Goal: Information Seeking & Learning: Learn about a topic

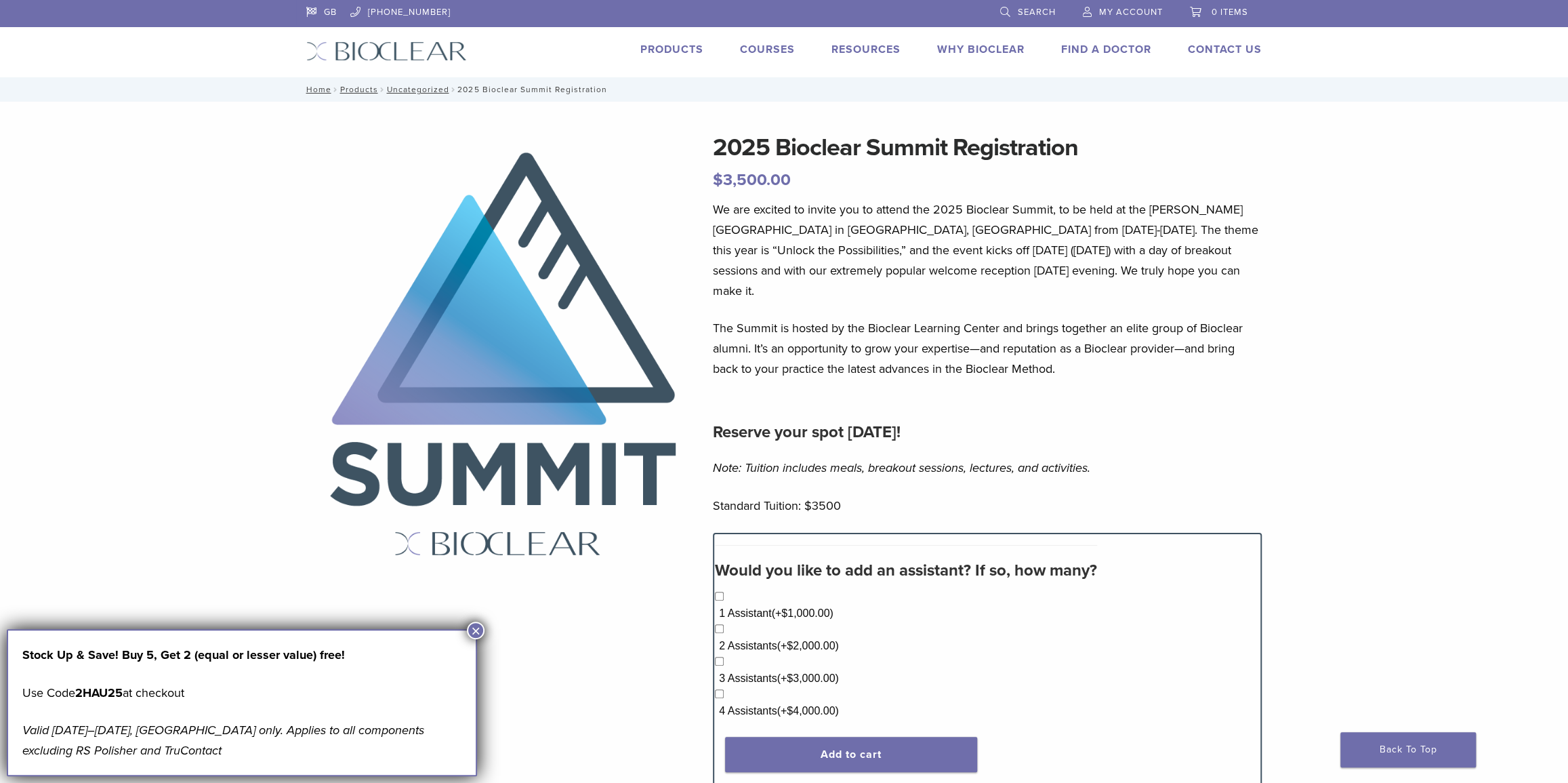
click at [476, 633] on button "×" at bounding box center [476, 631] width 18 height 18
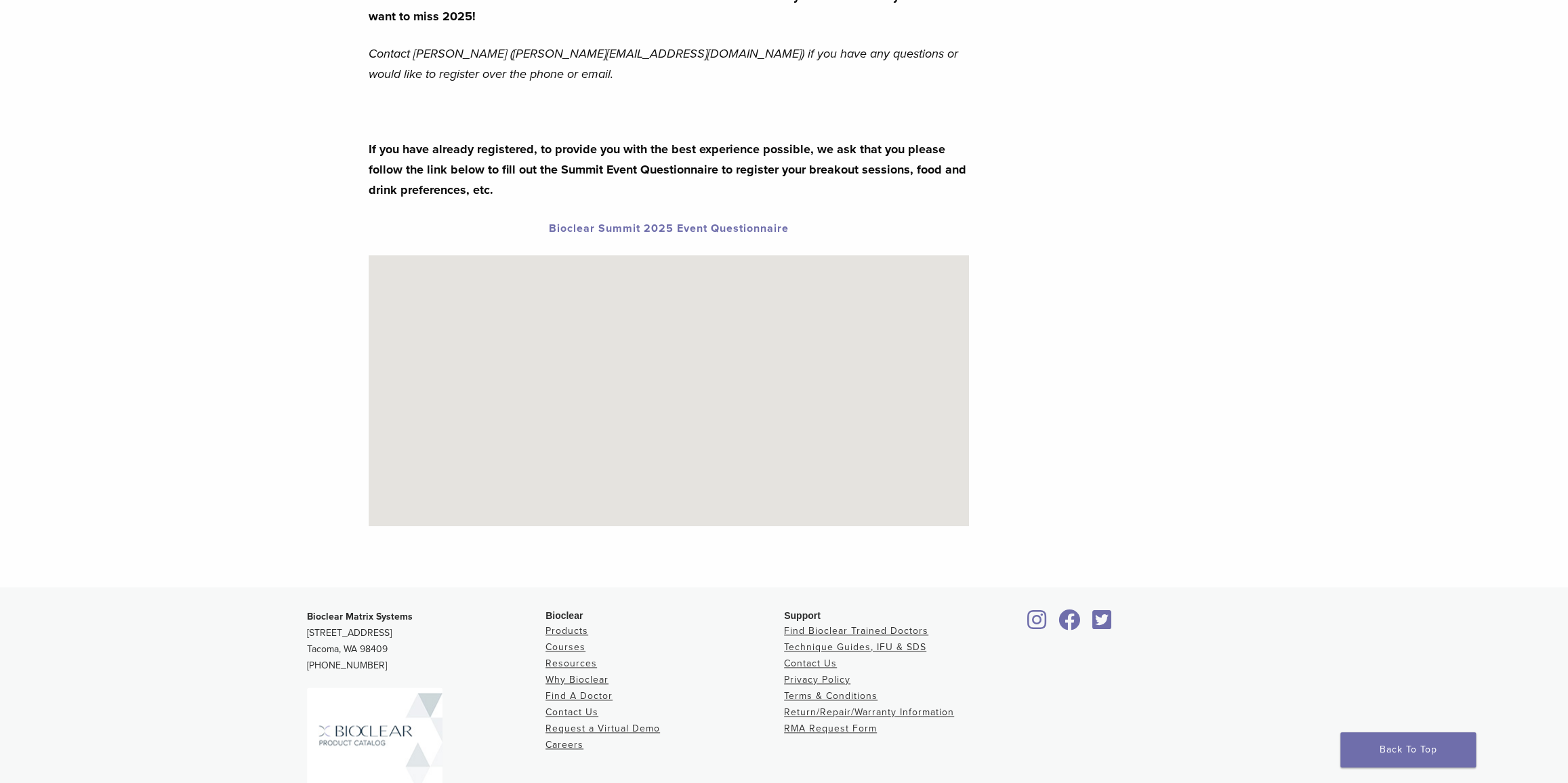
scroll to position [1047, 0]
click at [754, 220] on strong "Bioclear Summit 2025 Event Questionnaire" at bounding box center [668, 226] width 240 height 14
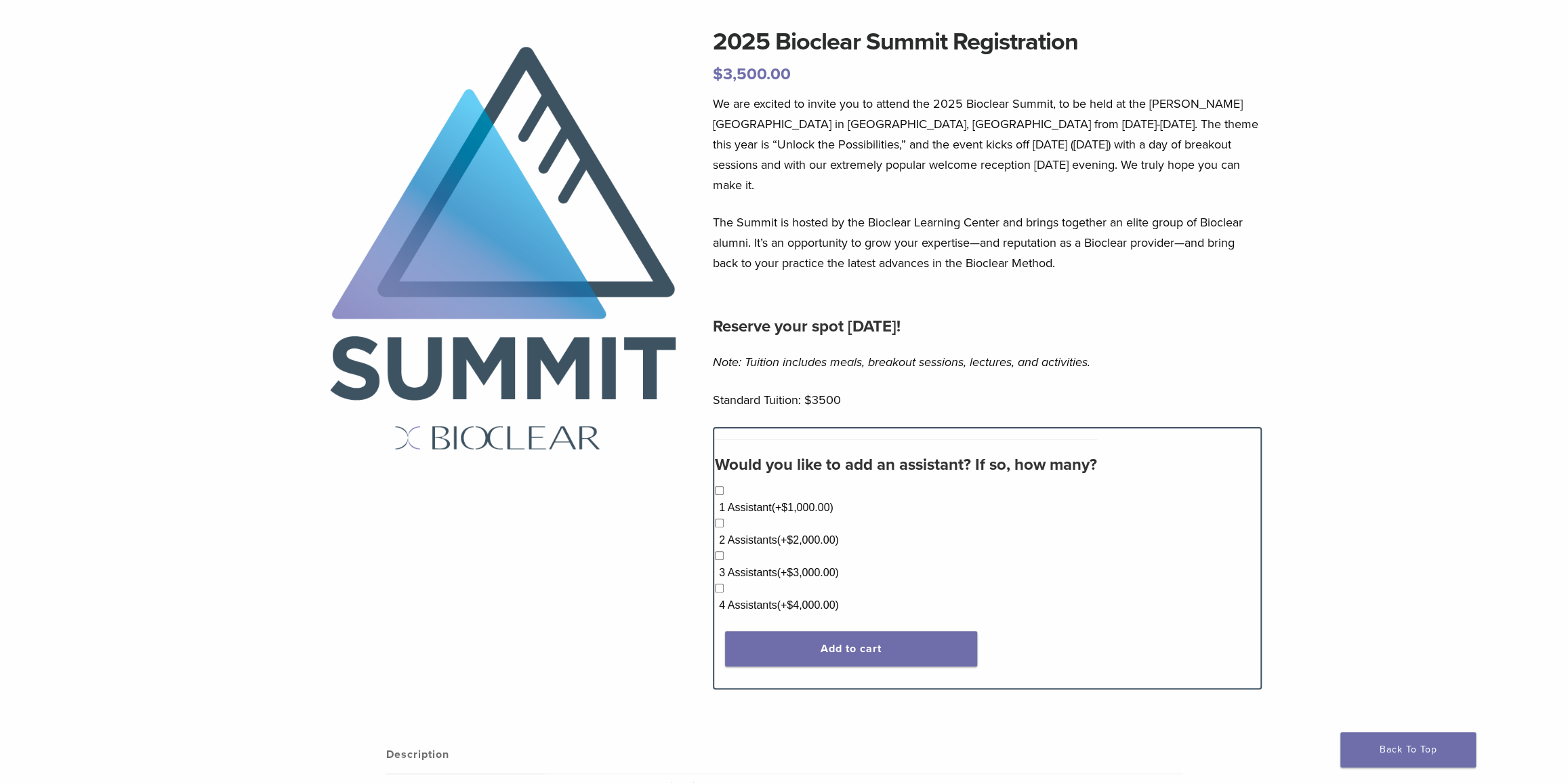
scroll to position [0, 0]
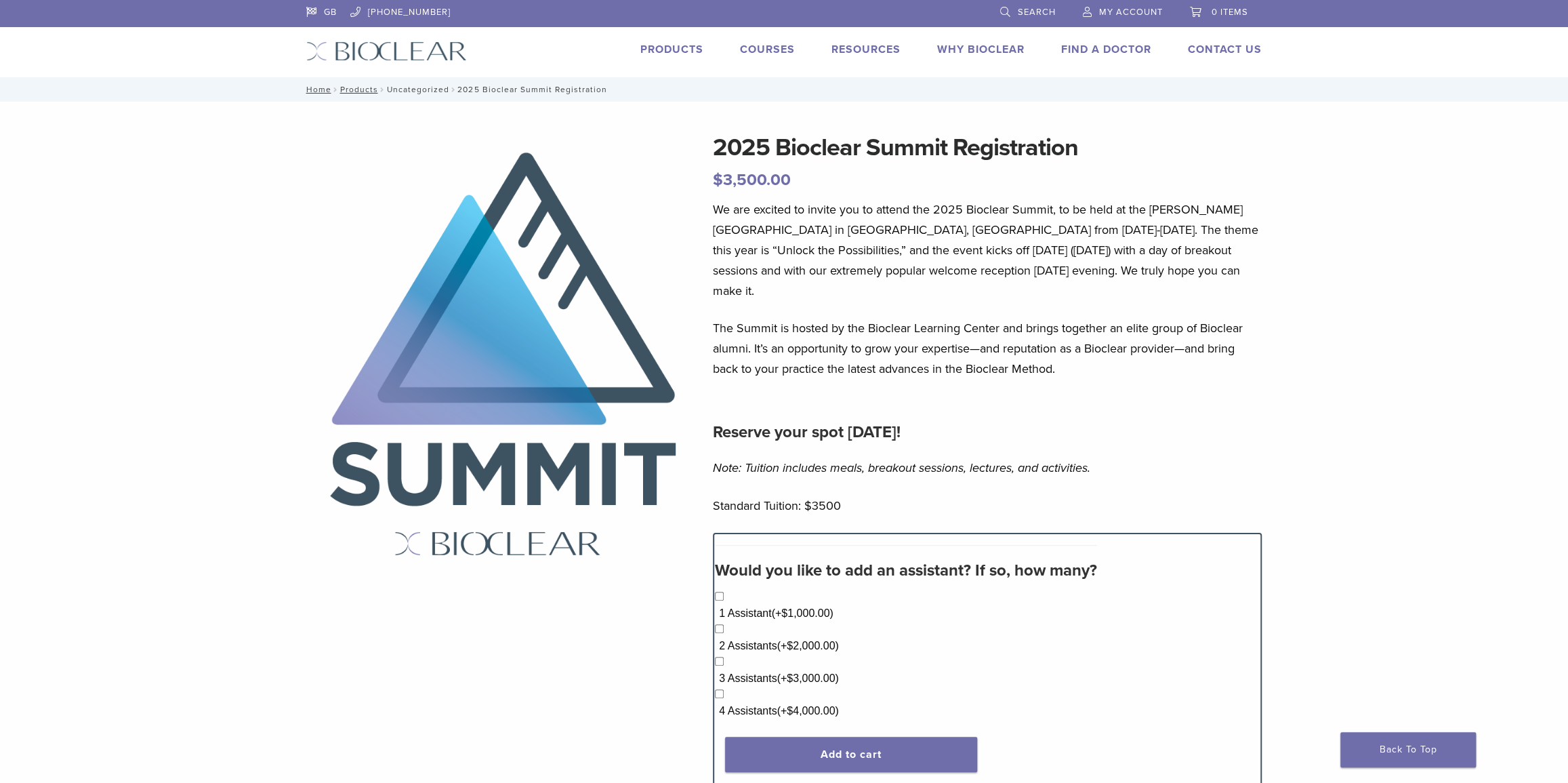
click at [412, 85] on link "Uncategorized" at bounding box center [417, 89] width 62 height 10
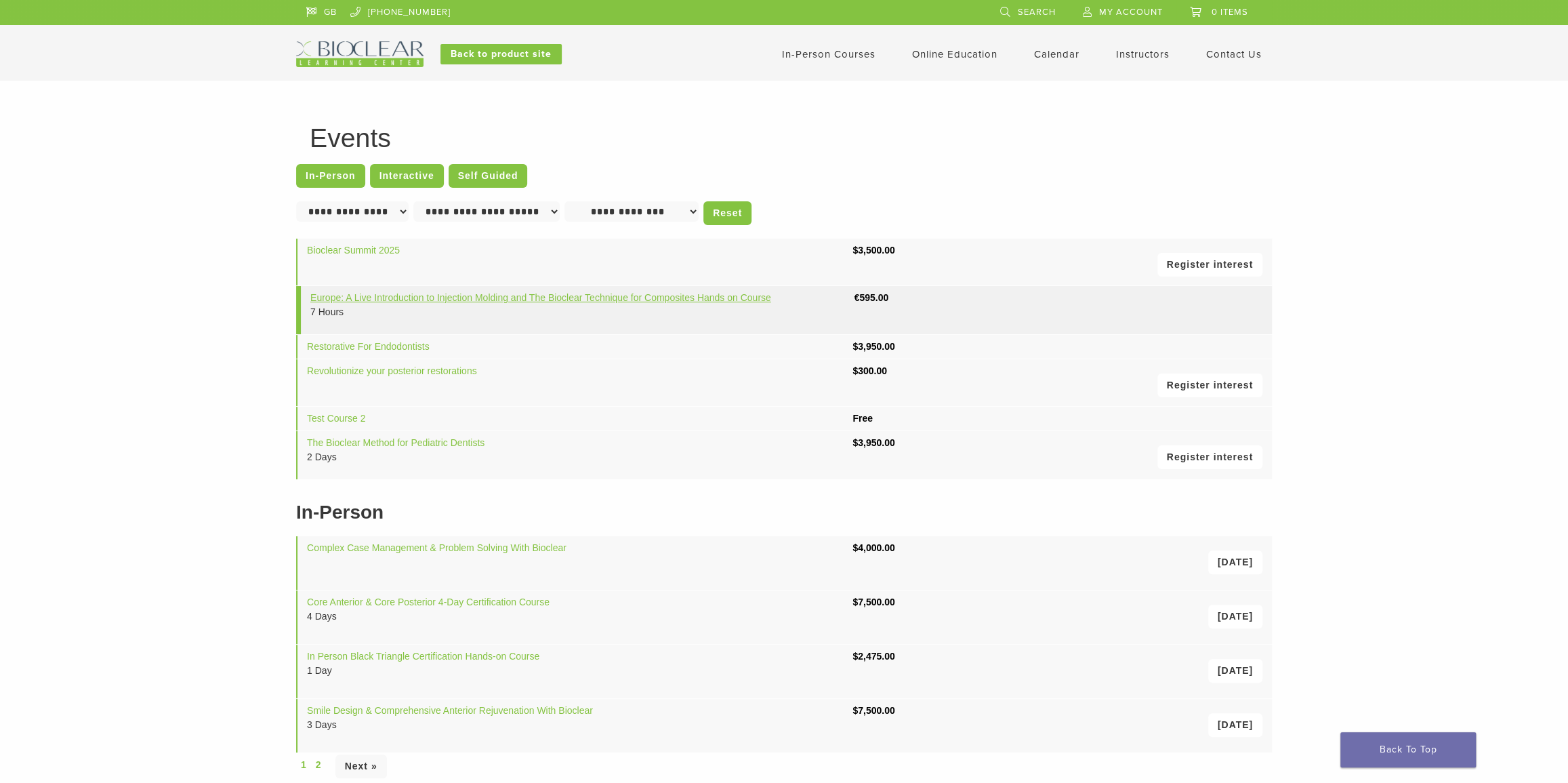
click at [685, 298] on link "Europe: A Live Introduction to Injection Molding and The Bioclear Technique for…" at bounding box center [541, 298] width 461 height 11
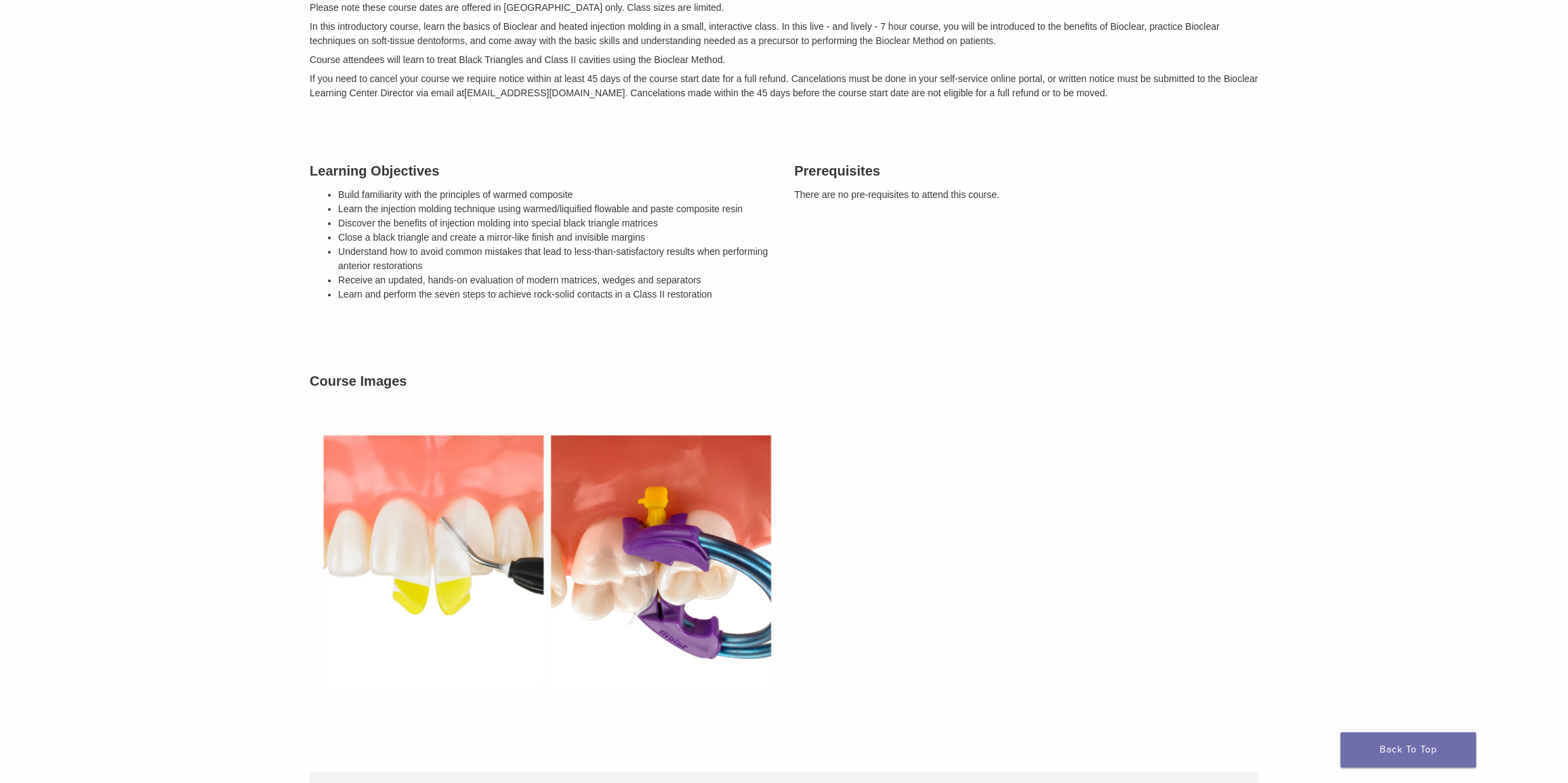
scroll to position [61, 0]
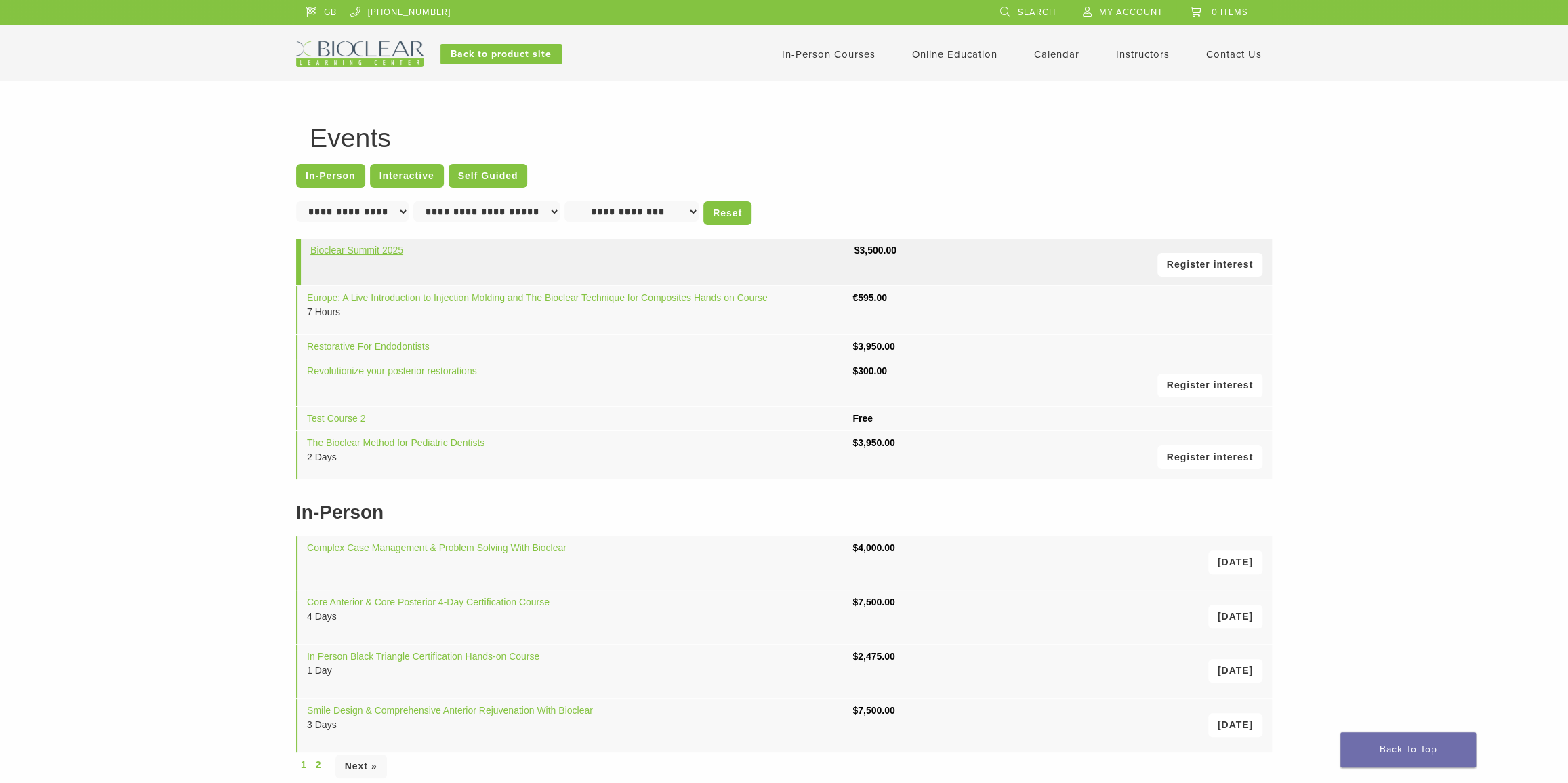
click at [361, 247] on link "Bioclear Summit 2025" at bounding box center [356, 250] width 93 height 11
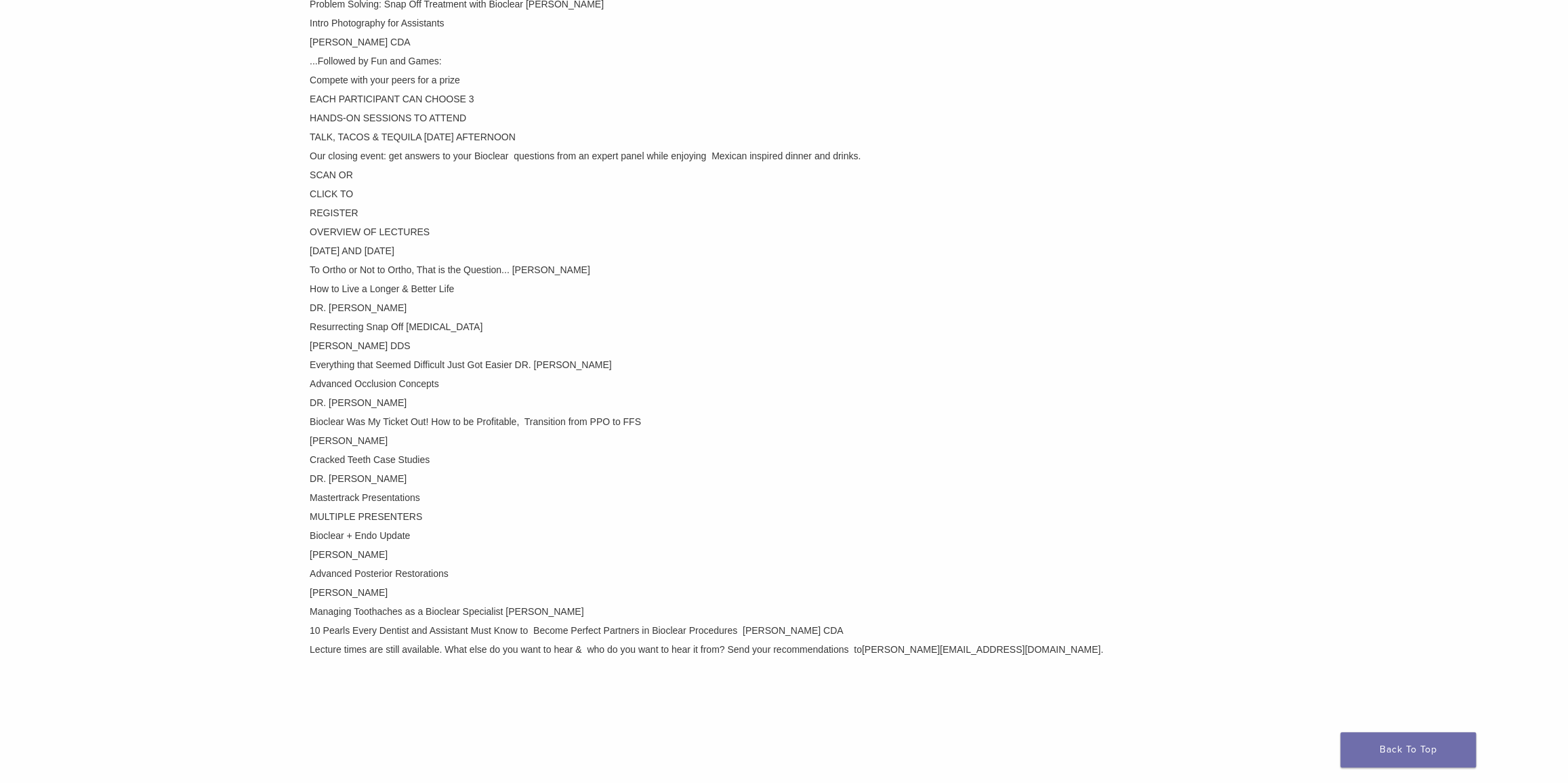
scroll to position [800, 0]
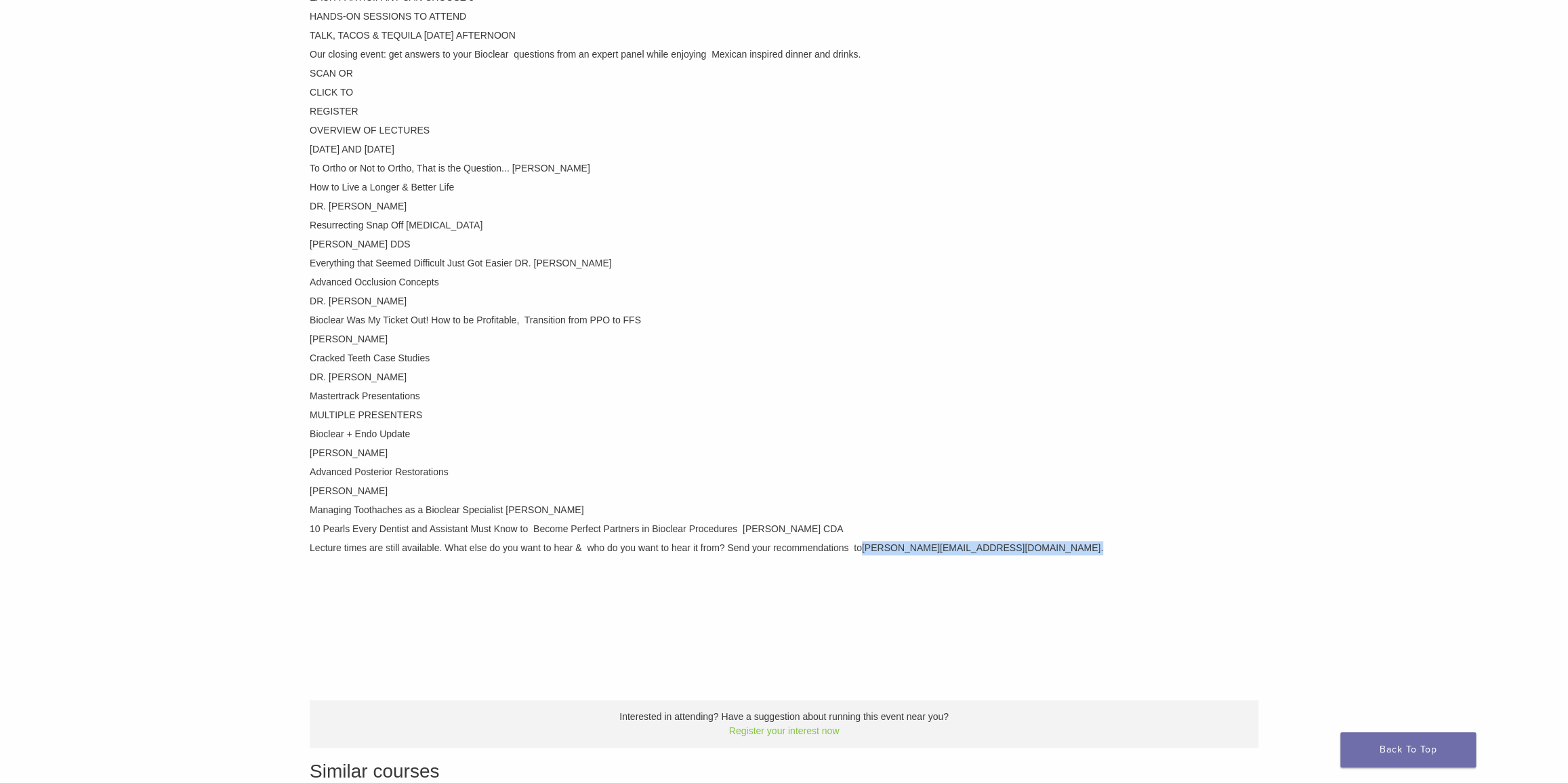
drag, startPoint x: 986, startPoint y: 544, endPoint x: 862, endPoint y: 547, distance: 124.0
click at [862, 547] on p "Lecture times are still available. What else do you want to hear & who do you w…" at bounding box center [784, 548] width 948 height 14
drag, startPoint x: 327, startPoint y: 527, endPoint x: 847, endPoint y: 525, distance: 520.0
click at [847, 525] on p "10 Pearls Every Dentist and Assistant Must Know to Become Perfect Partners in B…" at bounding box center [784, 529] width 948 height 14
click at [848, 526] on p "10 Pearls Every Dentist and Assistant Must Know to Become Perfect Partners in B…" at bounding box center [784, 529] width 948 height 14
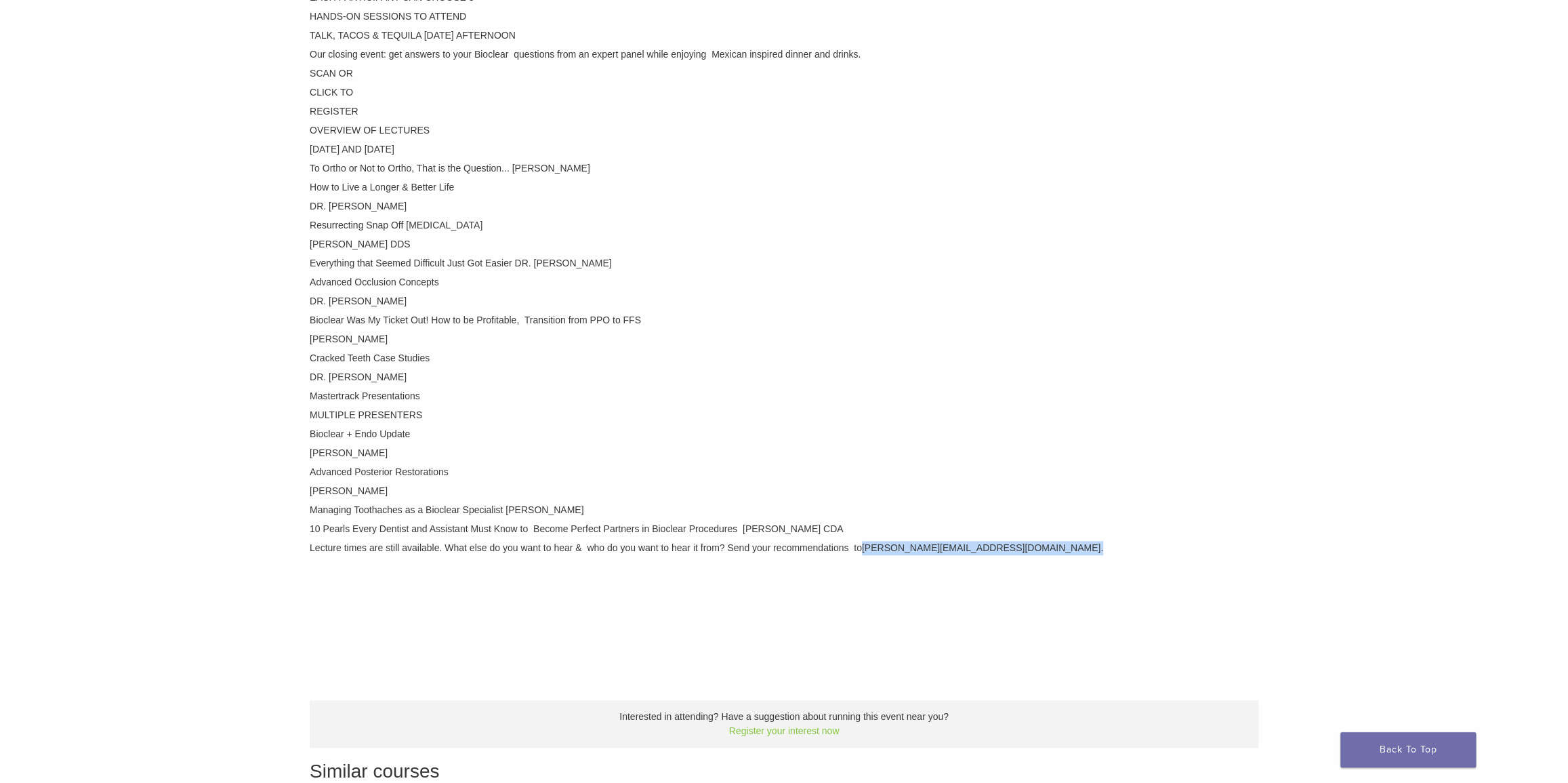
click at [852, 526] on p "10 Pearls Every Dentist and Assistant Must Know to Become Perfect Partners in B…" at bounding box center [784, 529] width 948 height 14
drag, startPoint x: 847, startPoint y: 528, endPoint x: 578, endPoint y: 530, distance: 269.0
click at [578, 530] on p "10 Pearls Every Dentist and Assistant Must Know to Become Perfect Partners in B…" at bounding box center [784, 529] width 948 height 14
click at [578, 530] on p "10 Pearls Every Dentist and Assistant Must Know to Become Perfect Partners in B…" at bounding box center [784, 529] width 948 height 14
drag, startPoint x: 610, startPoint y: 531, endPoint x: 473, endPoint y: 524, distance: 137.2
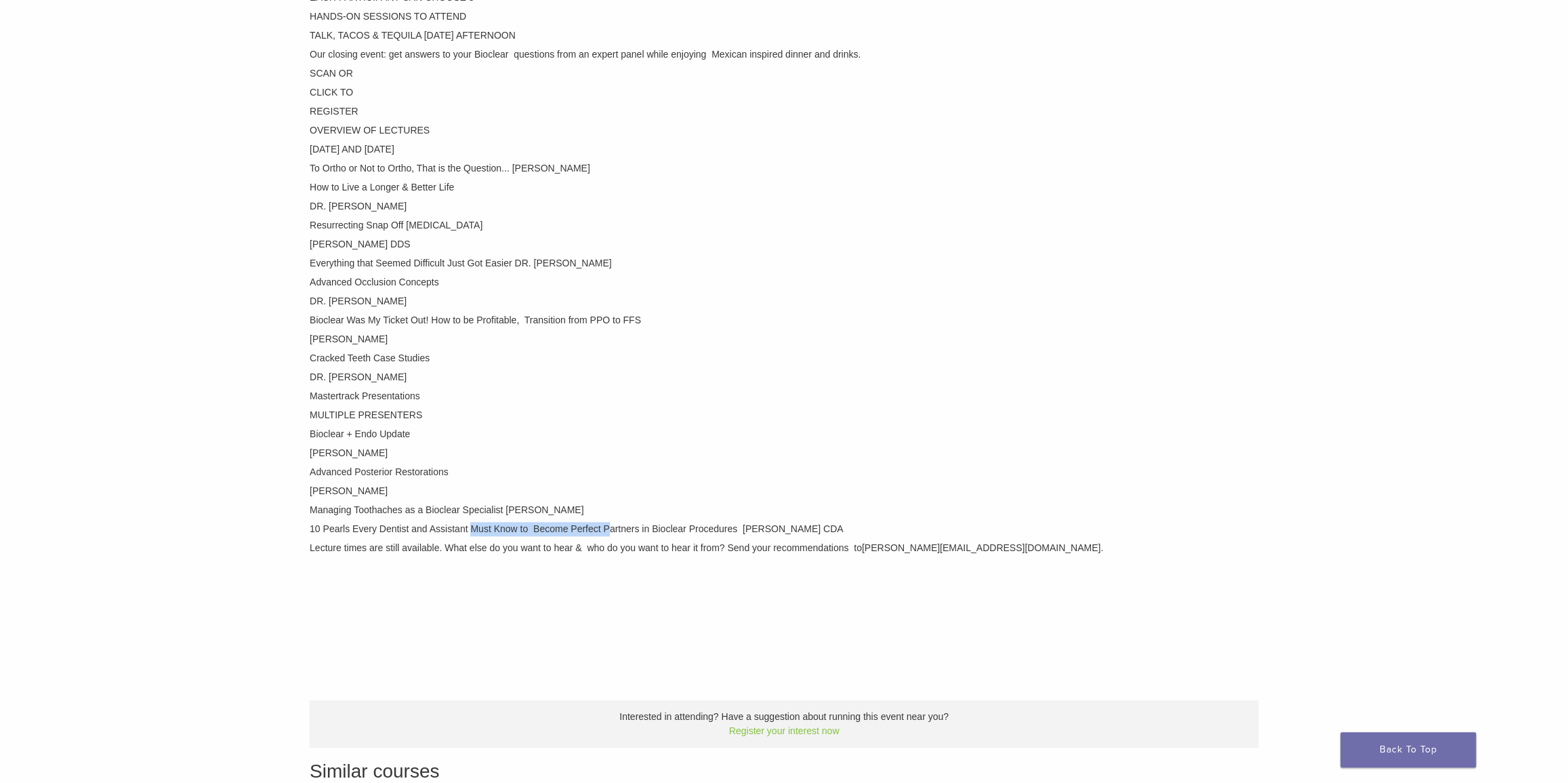
click at [473, 524] on p "10 Pearls Every Dentist and Assistant Must Know to Become Perfect Partners in B…" at bounding box center [784, 529] width 948 height 14
click at [457, 526] on p "10 Pearls Every Dentist and Assistant Must Know to Become Perfect Partners in B…" at bounding box center [784, 529] width 948 height 14
drag, startPoint x: 366, startPoint y: 529, endPoint x: 632, endPoint y: 529, distance: 266.0
click at [632, 529] on p "10 Pearls Every Dentist and Assistant Must Know to Become Perfect Partners in B…" at bounding box center [784, 529] width 948 height 14
drag, startPoint x: 636, startPoint y: 527, endPoint x: 469, endPoint y: 523, distance: 167.0
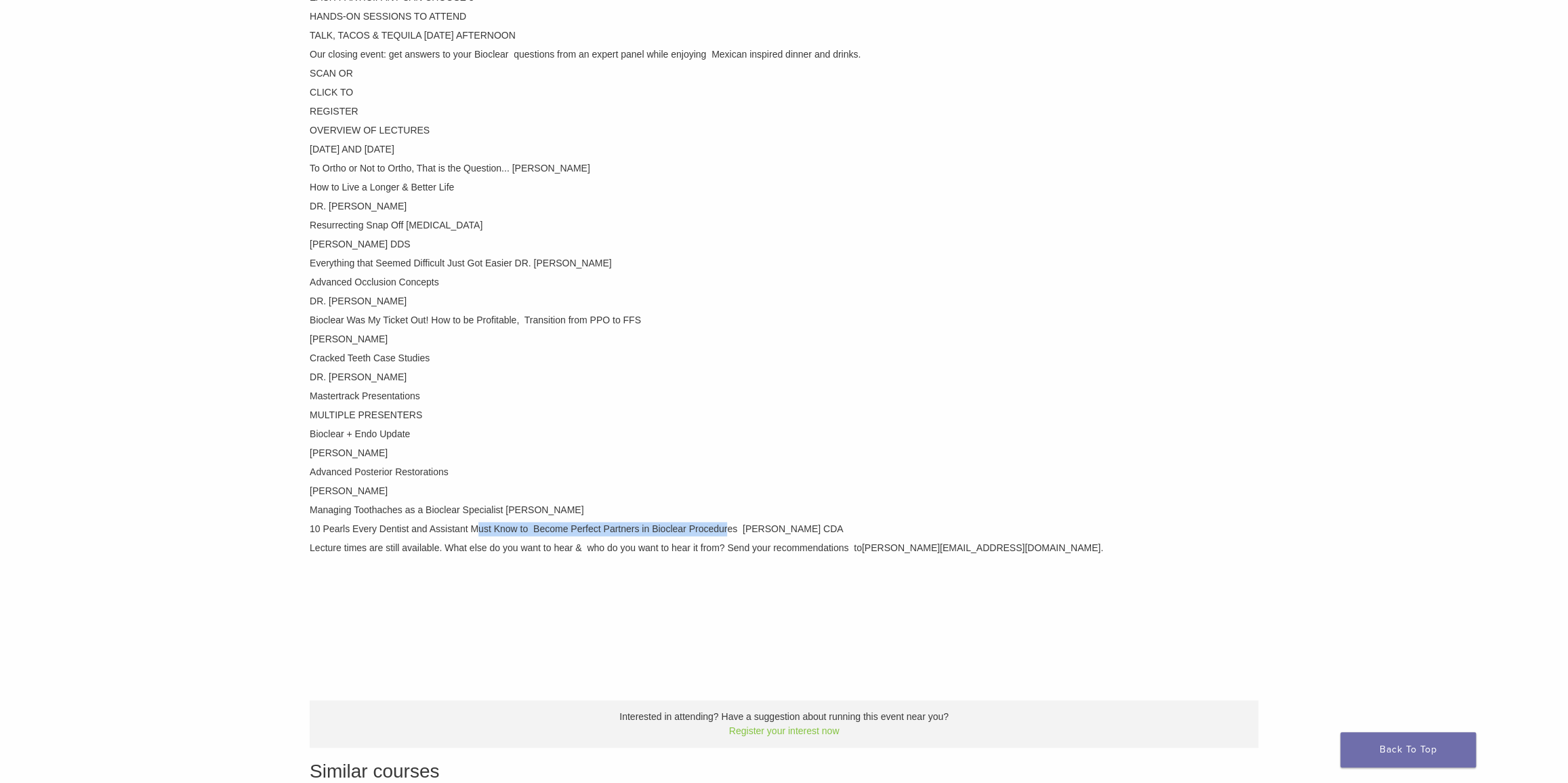
click at [469, 523] on p "10 Pearls Every Dentist and Assistant Must Know to Become Perfect Partners in B…" at bounding box center [784, 529] width 948 height 14
drag, startPoint x: 318, startPoint y: 528, endPoint x: 723, endPoint y: 531, distance: 405.0
click at [715, 531] on p "10 Pearls Every Dentist and Assistant Must Know to Become Perfect Partners in B…" at bounding box center [784, 529] width 948 height 14
drag, startPoint x: 738, startPoint y: 531, endPoint x: 715, endPoint y: 528, distance: 23.2
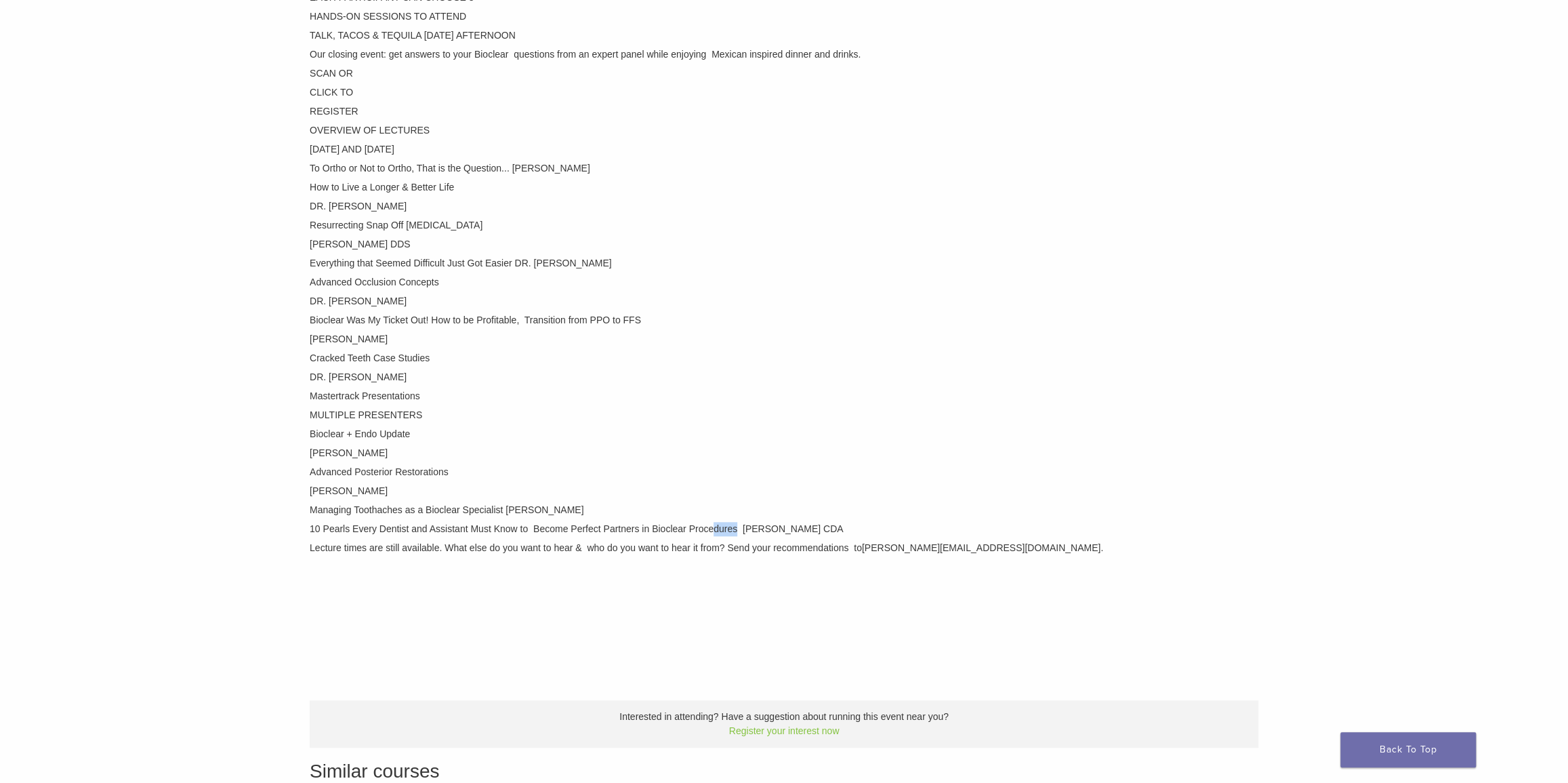
click at [715, 528] on p "10 Pearls Every Dentist and Assistant Must Know to Become Perfect Partners in B…" at bounding box center [784, 529] width 948 height 14
drag, startPoint x: 849, startPoint y: 528, endPoint x: 310, endPoint y: 526, distance: 539.0
click at [310, 526] on p "10 Pearls Every Dentist and Assistant Must Know to Become Perfect Partners in B…" at bounding box center [784, 529] width 948 height 14
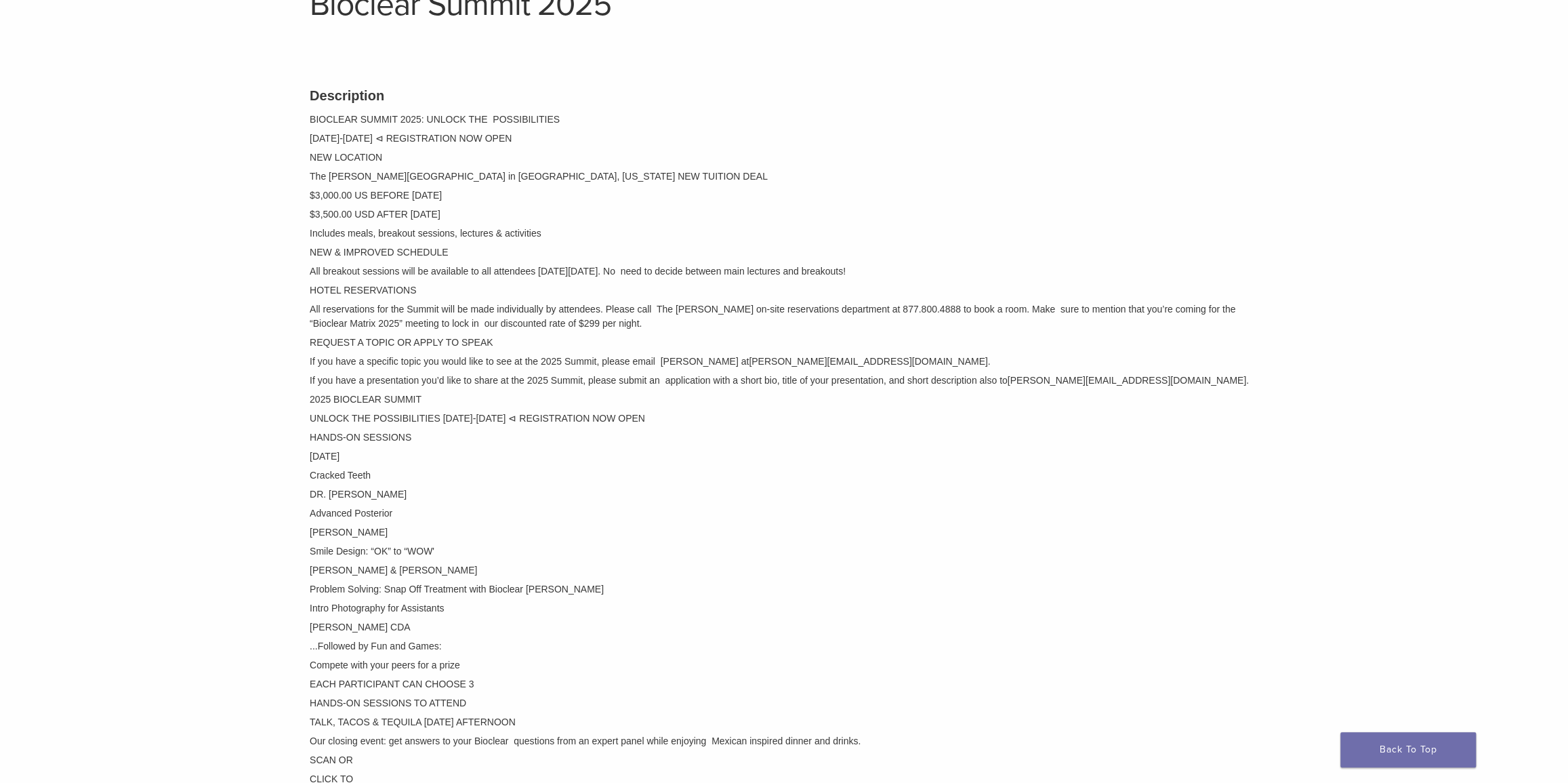
scroll to position [0, 0]
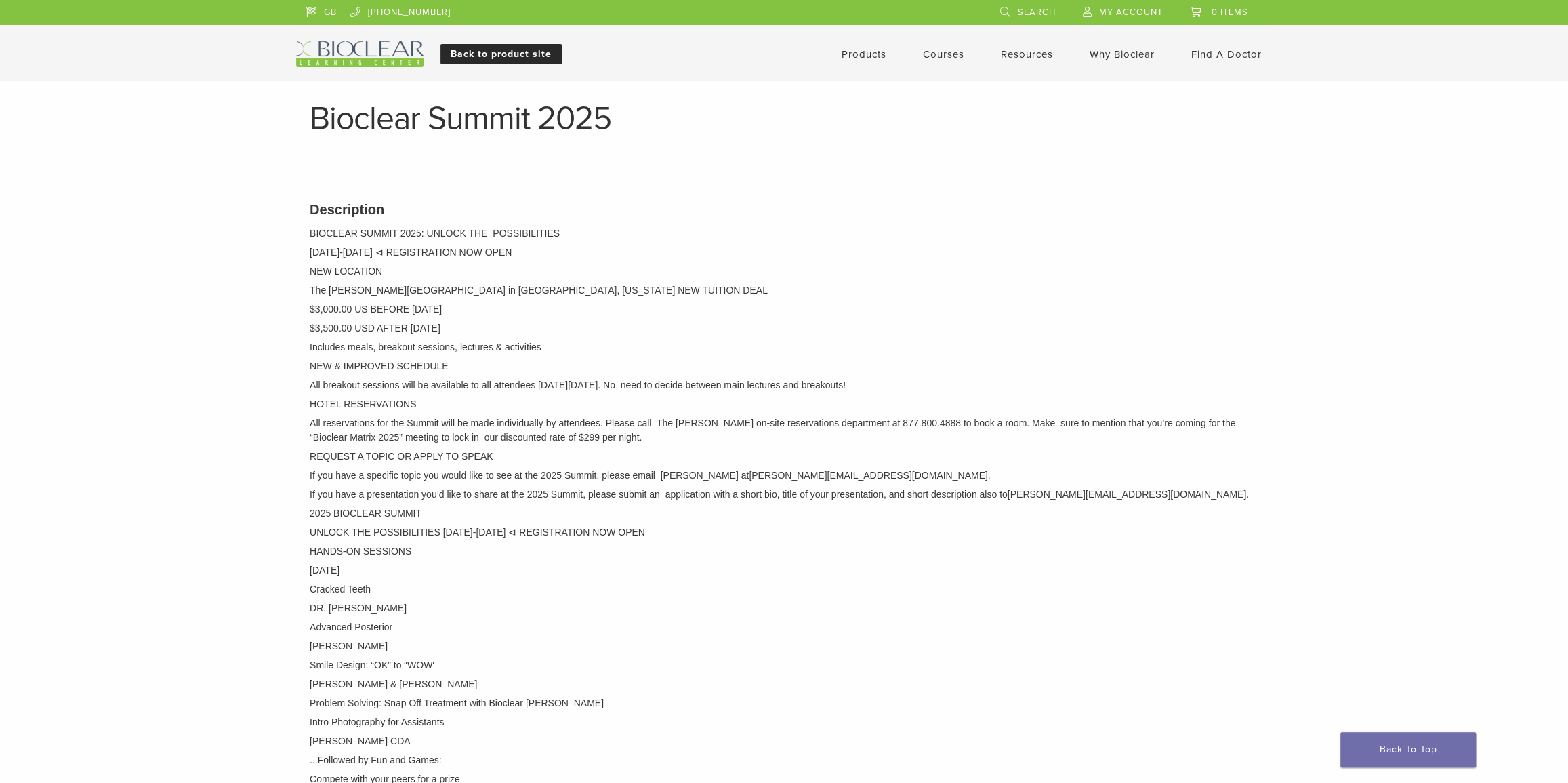
click at [532, 50] on link "Back to product site" at bounding box center [500, 54] width 121 height 21
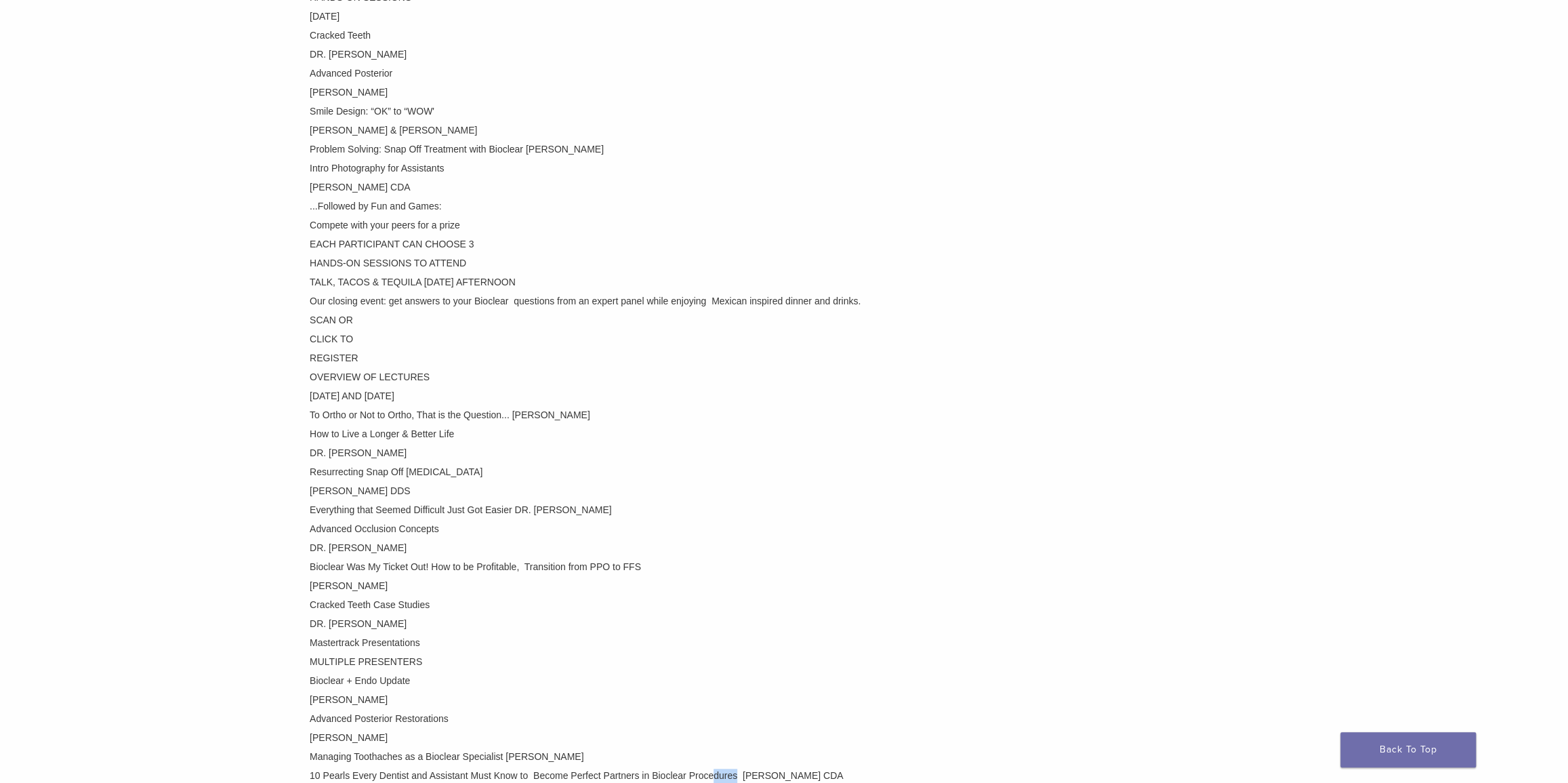
scroll to position [678, 0]
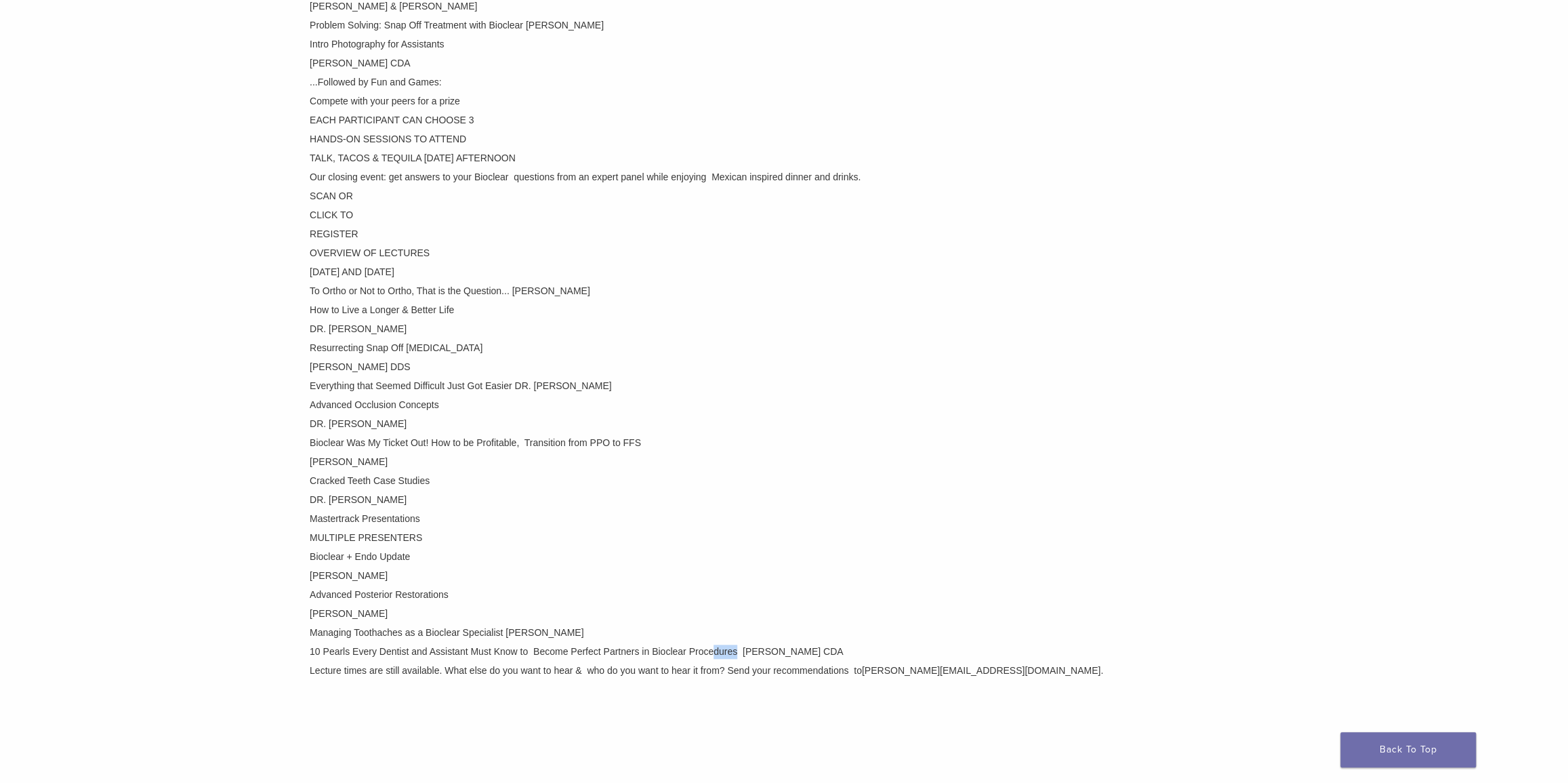
click at [792, 648] on p "10 Pearls Every Dentist and Assistant Must Know to Become Perfect Partners in B…" at bounding box center [784, 652] width 948 height 14
click at [845, 649] on p "10 Pearls Every Dentist and Assistant Must Know to Become Perfect Partners in B…" at bounding box center [784, 652] width 948 height 14
click at [854, 650] on p "10 Pearls Every Dentist and Assistant Must Know to Become Perfect Partners in B…" at bounding box center [784, 652] width 948 height 14
drag, startPoint x: 847, startPoint y: 652, endPoint x: 309, endPoint y: 655, distance: 538.0
click at [309, 655] on div "Description BIOCLEAR SUMMIT 2025: UNLOCK THE POSSIBILITIES APRIL 10-12, 2025 ⊲ …" at bounding box center [784, 99] width 969 height 1188
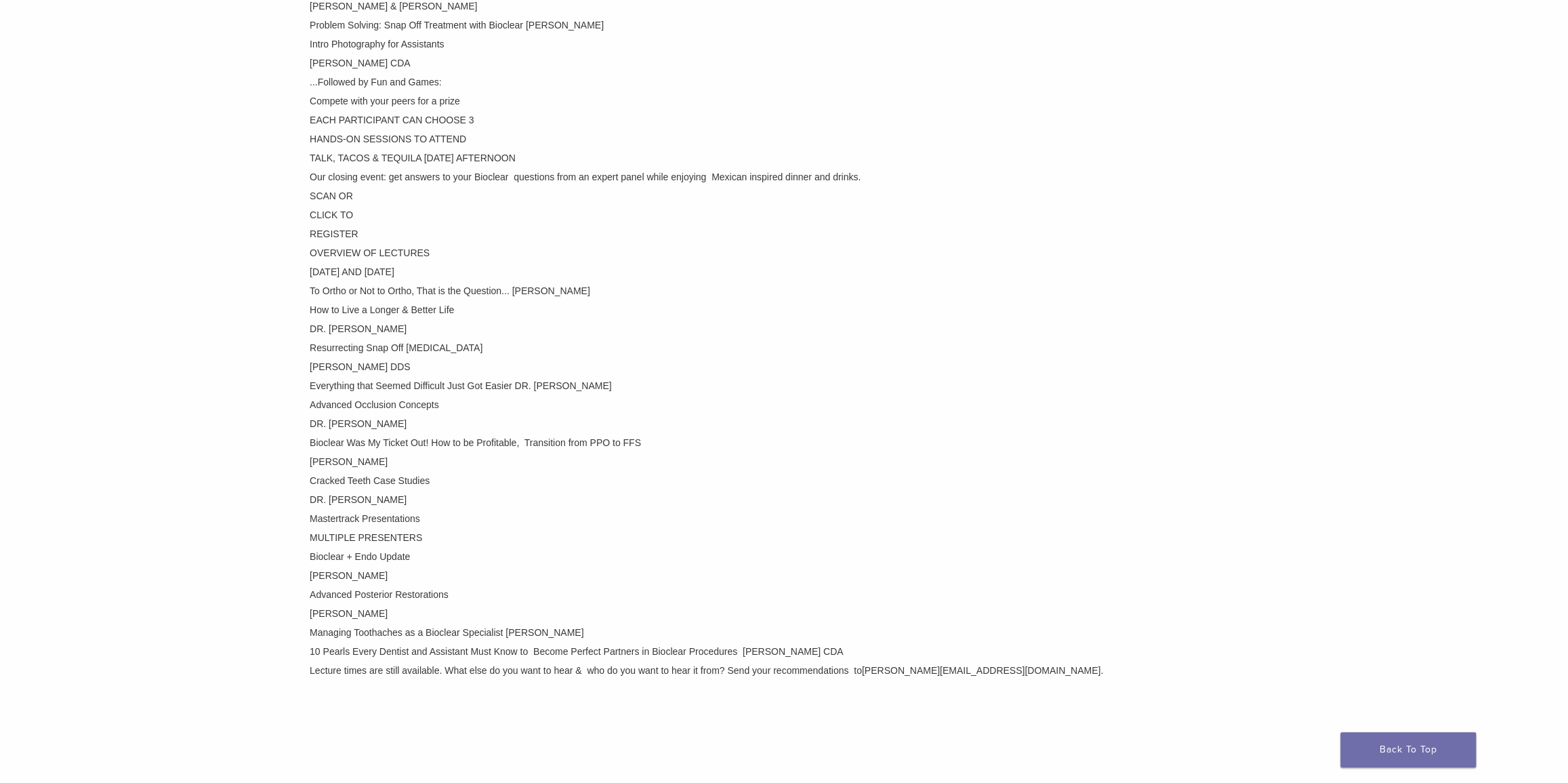
copy p "10 Pearls Every Dentist and Assistant Must Know to Become Perfect Partners in B…"
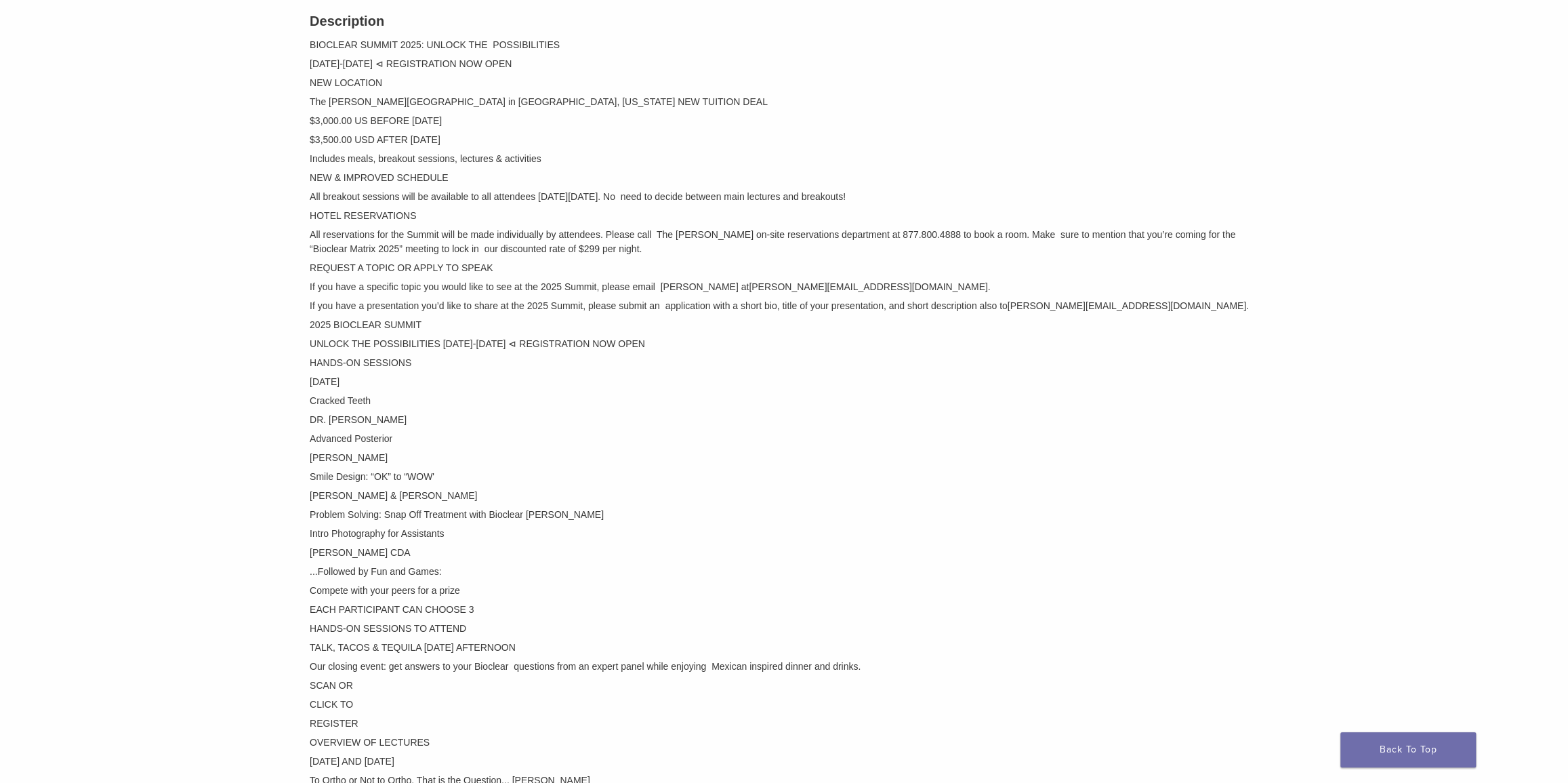
scroll to position [184, 0]
click at [1151, 531] on p "Intro Photography for Assistants" at bounding box center [784, 538] width 948 height 14
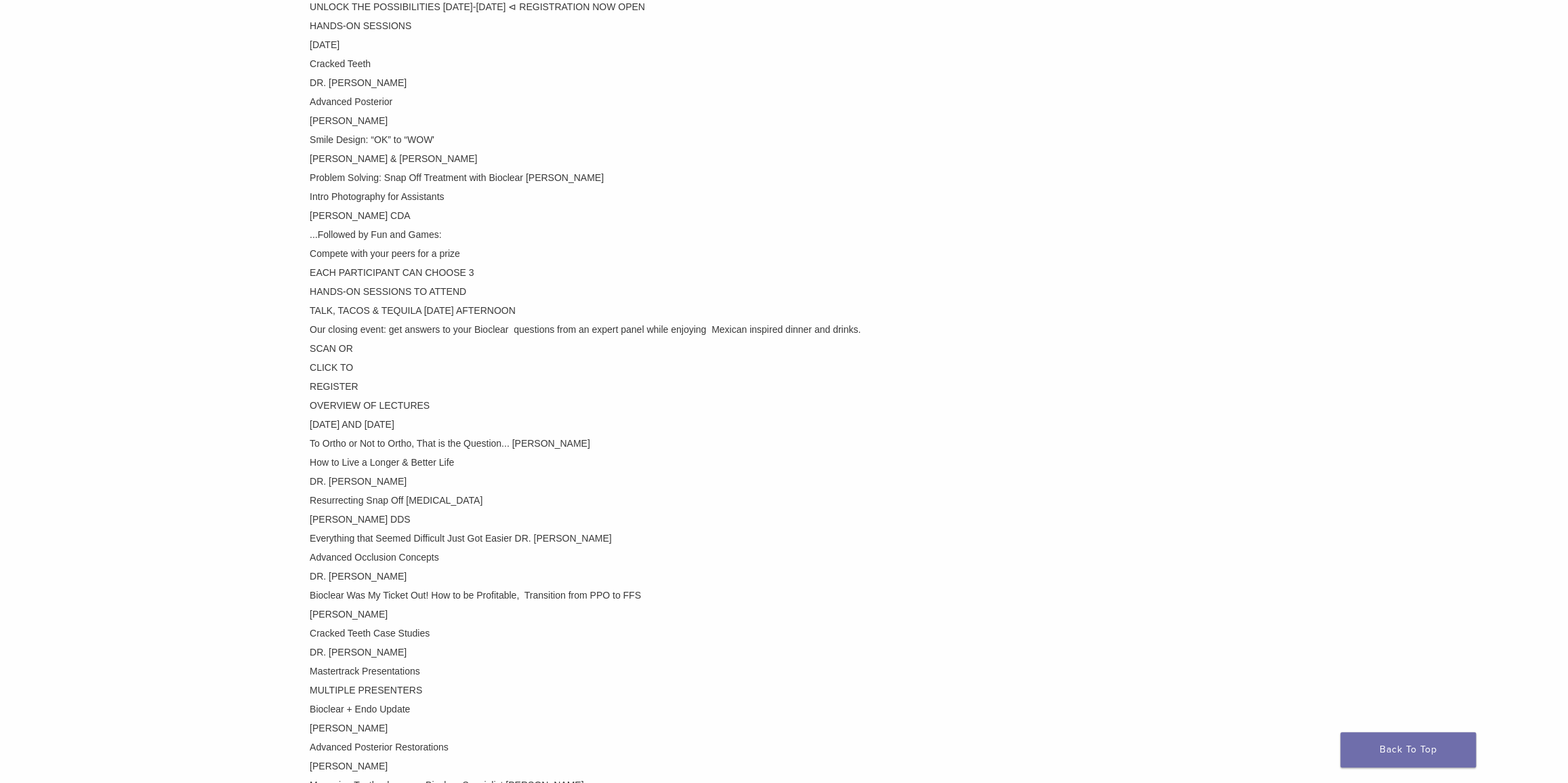
scroll to position [554, 0]
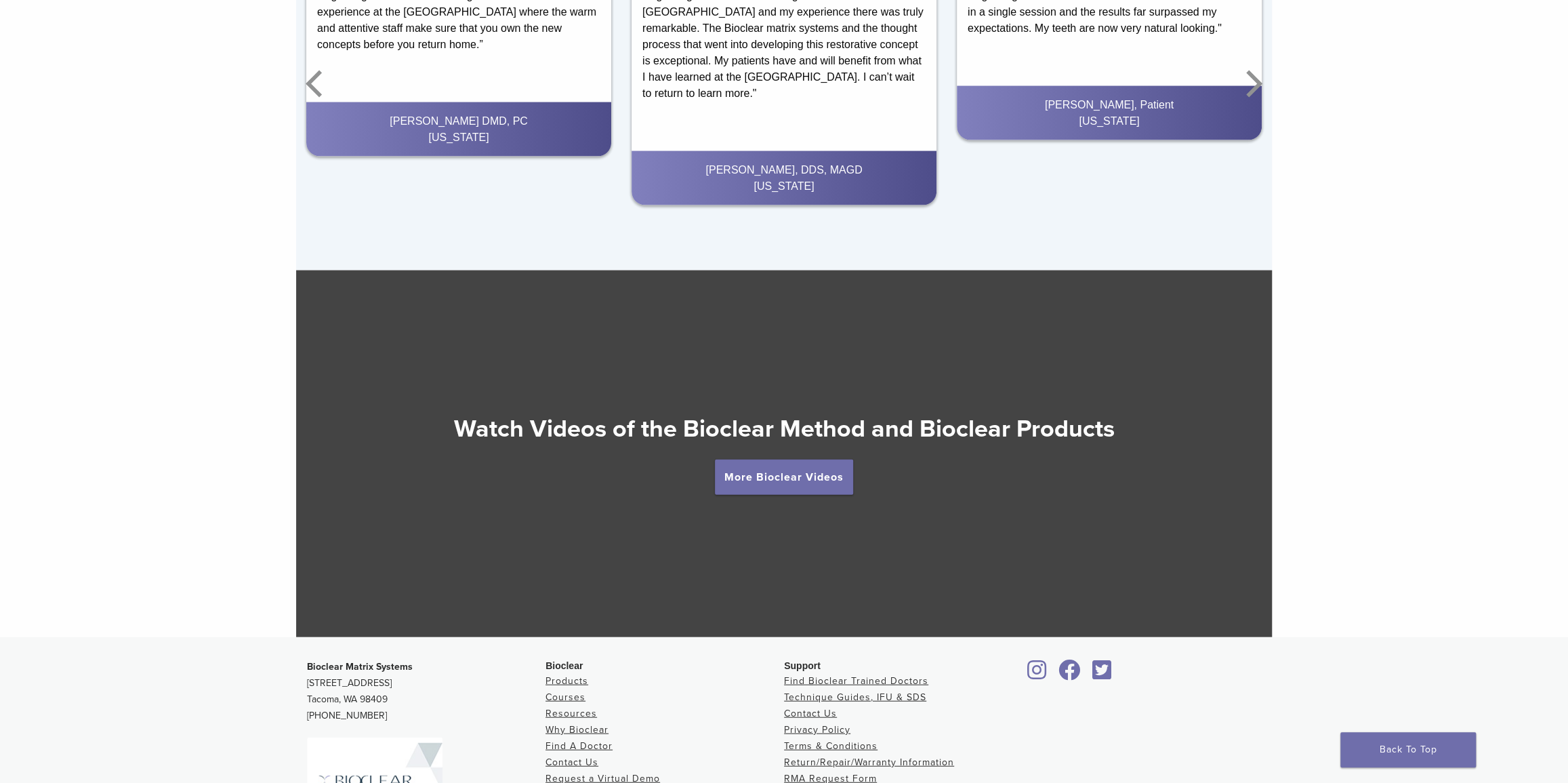
scroll to position [2403, 0]
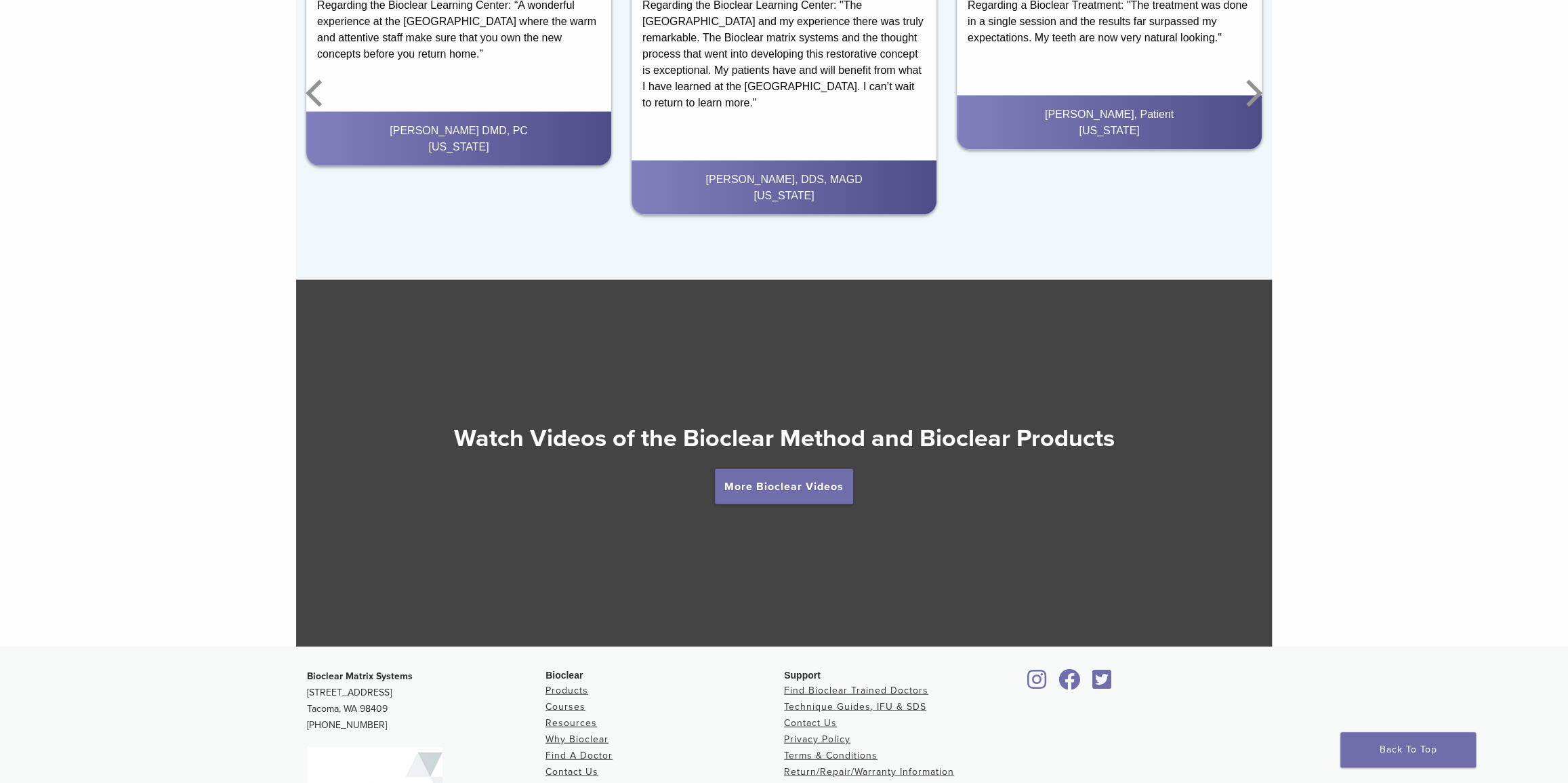
scroll to position [2094, 0]
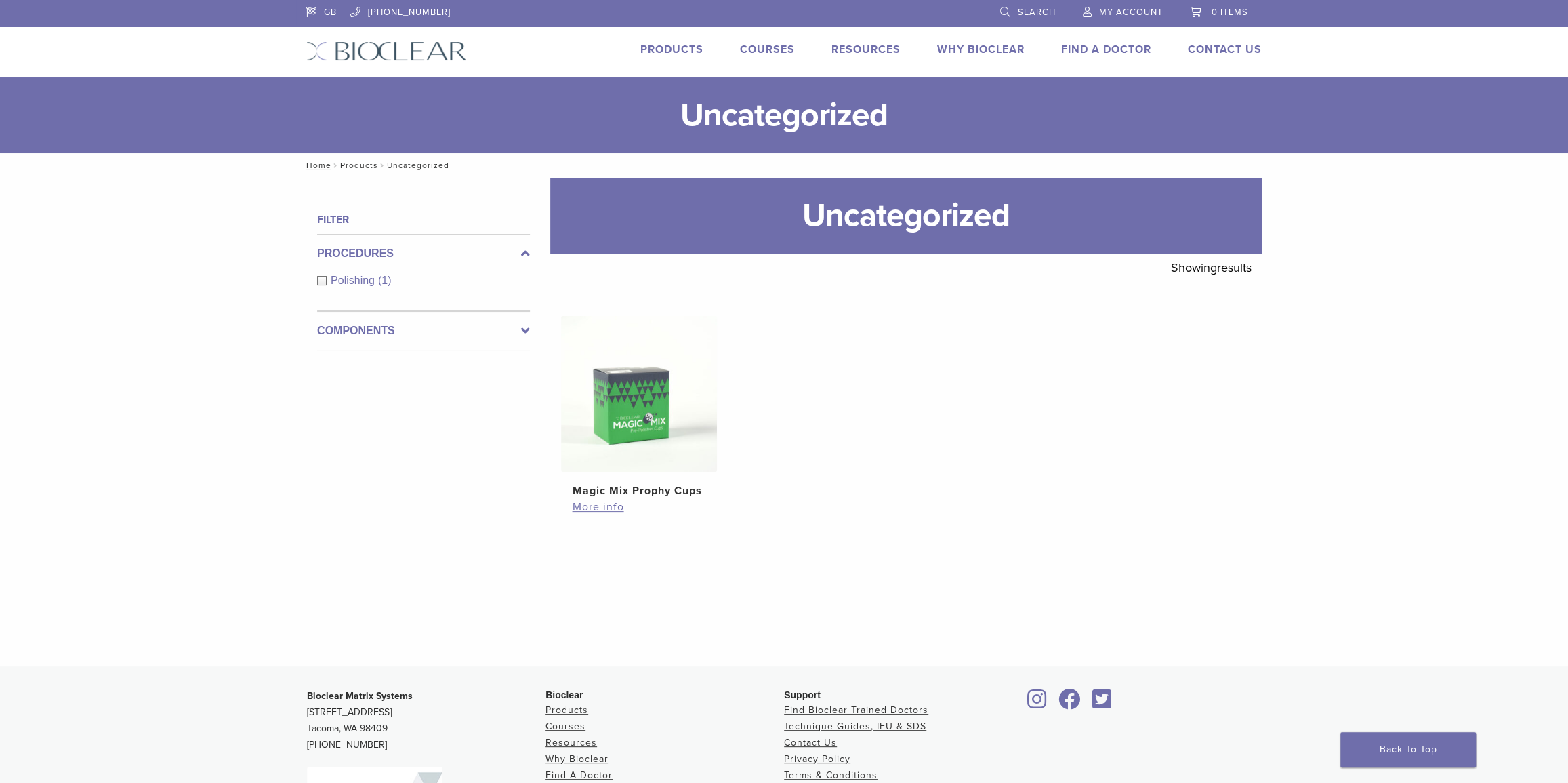
click at [358, 165] on link "Products" at bounding box center [358, 165] width 38 height 10
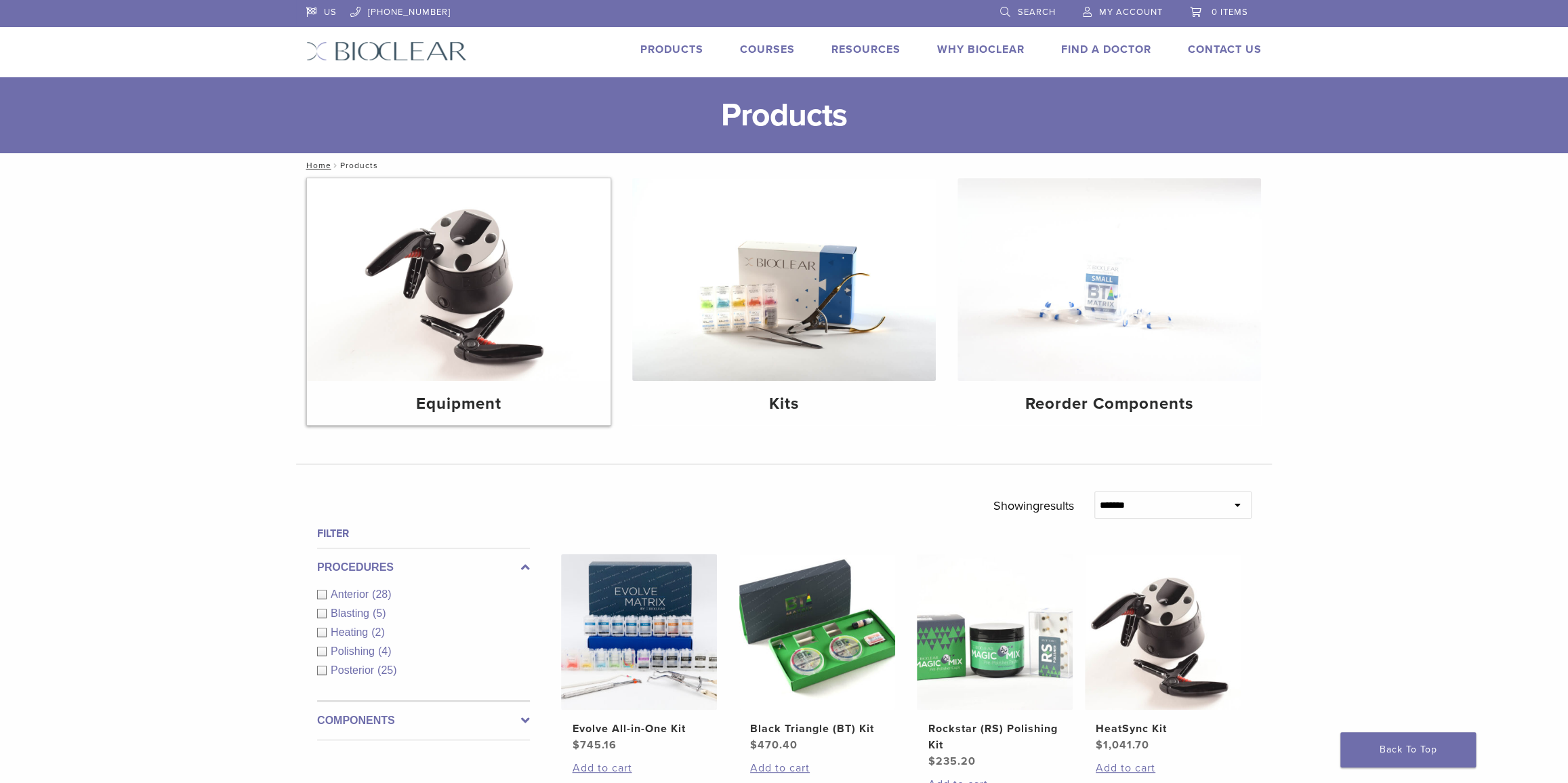
click at [473, 404] on h4 "Equipment" at bounding box center [458, 403] width 282 height 24
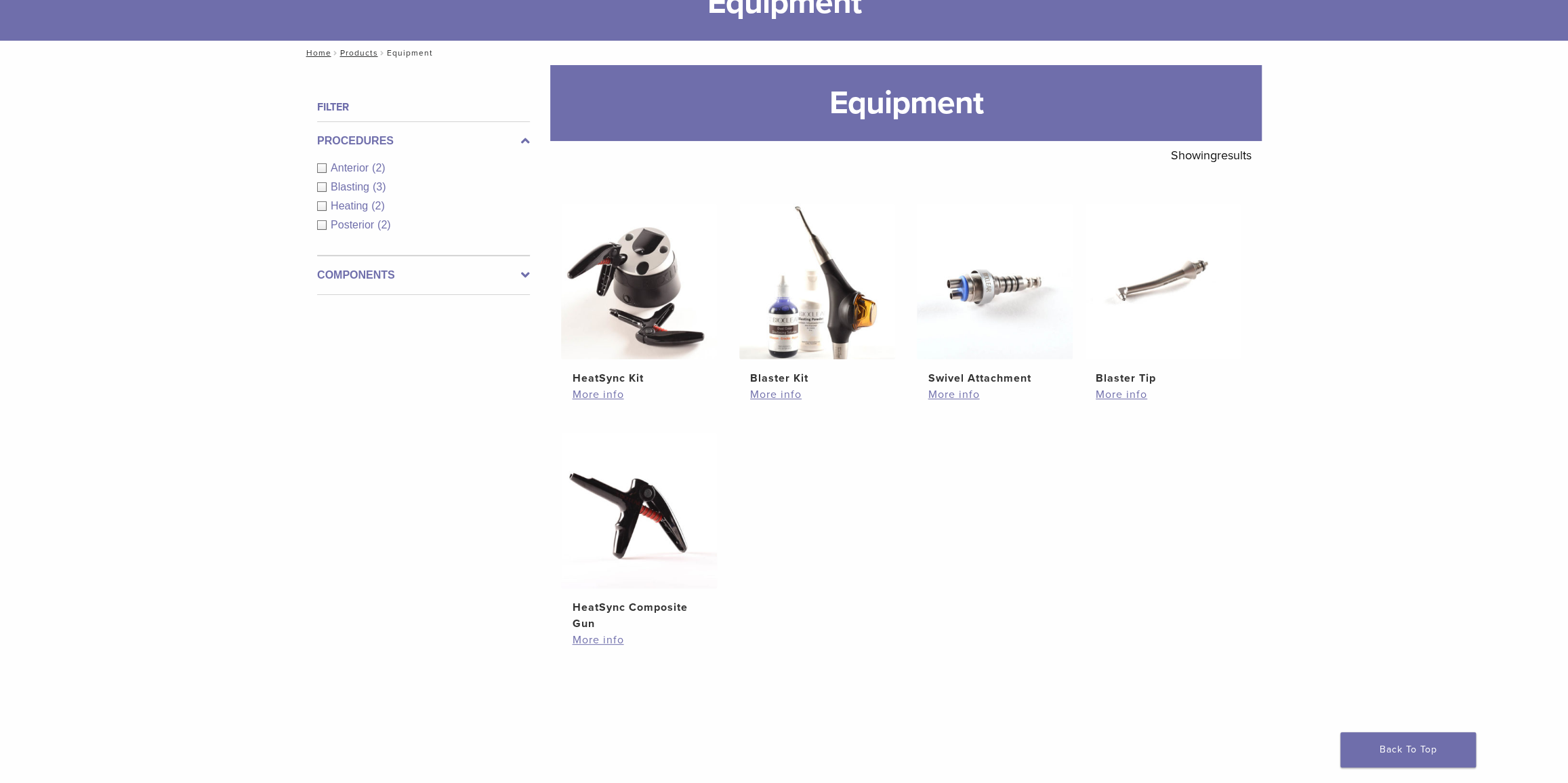
scroll to position [122, 0]
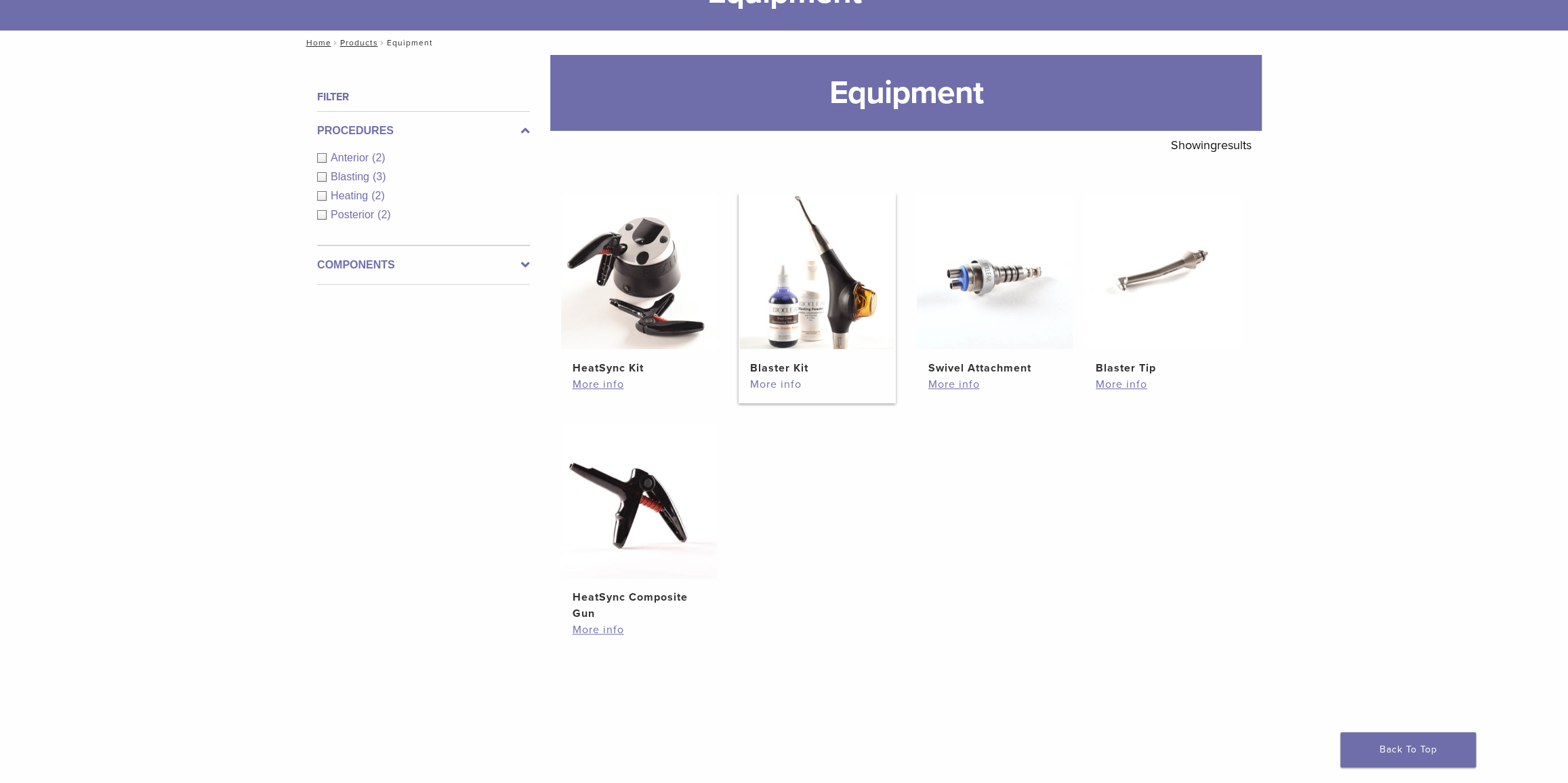
click at [777, 390] on link "More info" at bounding box center [817, 384] width 134 height 16
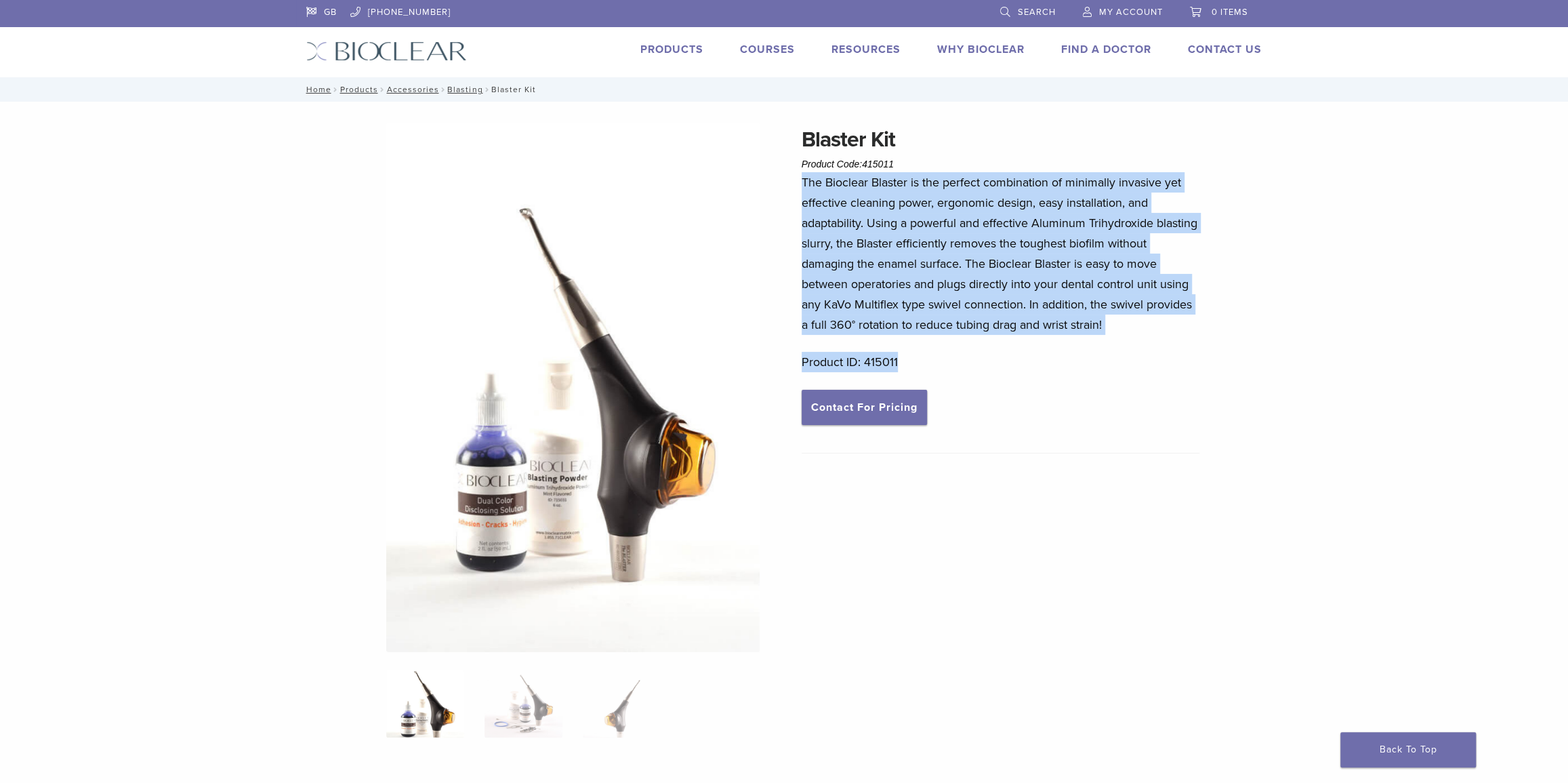
drag, startPoint x: 903, startPoint y: 365, endPoint x: 802, endPoint y: 185, distance: 206.4
click at [802, 185] on div "The Bioclear Blaster is the perfect combination of minimally invasive yet effec…" at bounding box center [1000, 281] width 399 height 218
click at [802, 185] on p "The Bioclear Blaster is the perfect combination of minimally invasive yet effec…" at bounding box center [1000, 253] width 399 height 163
drag, startPoint x: 825, startPoint y: 186, endPoint x: 1106, endPoint y: 314, distance: 308.8
click at [1106, 314] on p "The Bioclear Blaster is the perfect combination of minimally invasive yet effec…" at bounding box center [1000, 253] width 399 height 163
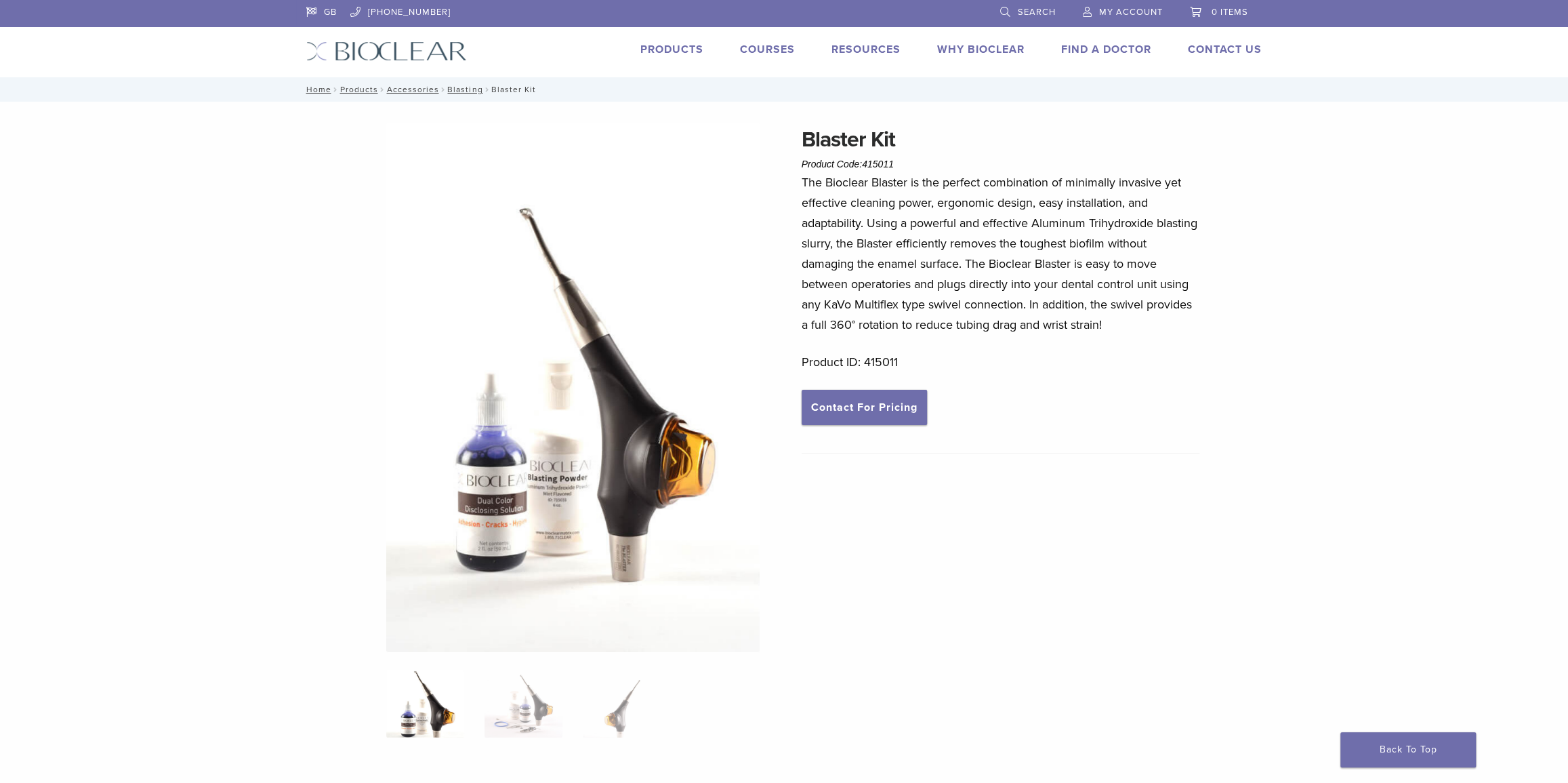
click at [1095, 329] on p "The Bioclear Blaster is the perfect combination of minimally invasive yet effec…" at bounding box center [1000, 253] width 399 height 163
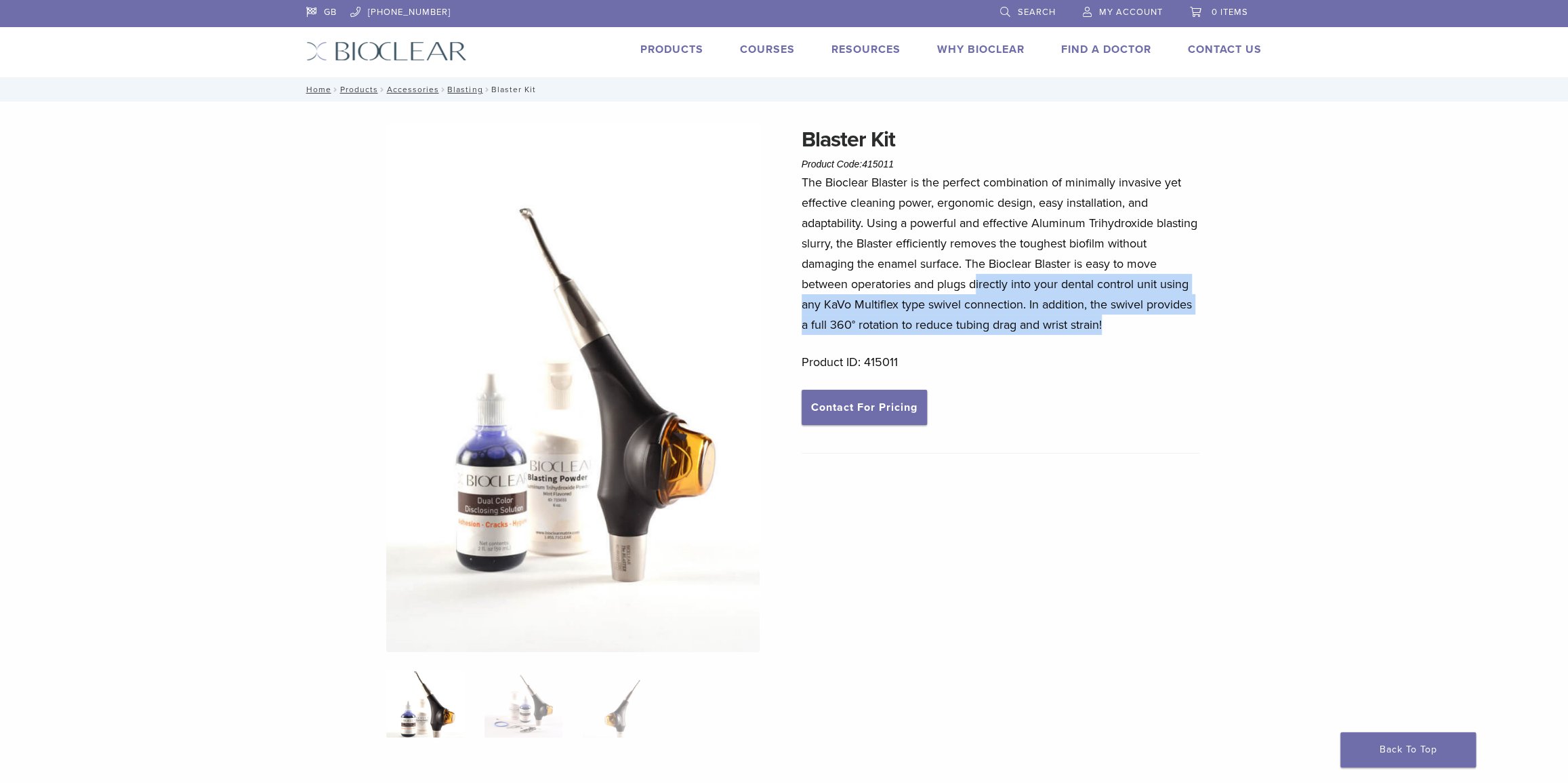
drag, startPoint x: 1106, startPoint y: 325, endPoint x: 976, endPoint y: 278, distance: 138.2
click at [976, 278] on p "The Bioclear Blaster is the perfect combination of minimally invasive yet effec…" at bounding box center [1000, 253] width 399 height 163
drag, startPoint x: 926, startPoint y: 269, endPoint x: 1093, endPoint y: 317, distance: 173.8
click at [1093, 317] on p "The Bioclear Blaster is the perfect combination of minimally invasive yet effec…" at bounding box center [1000, 253] width 399 height 163
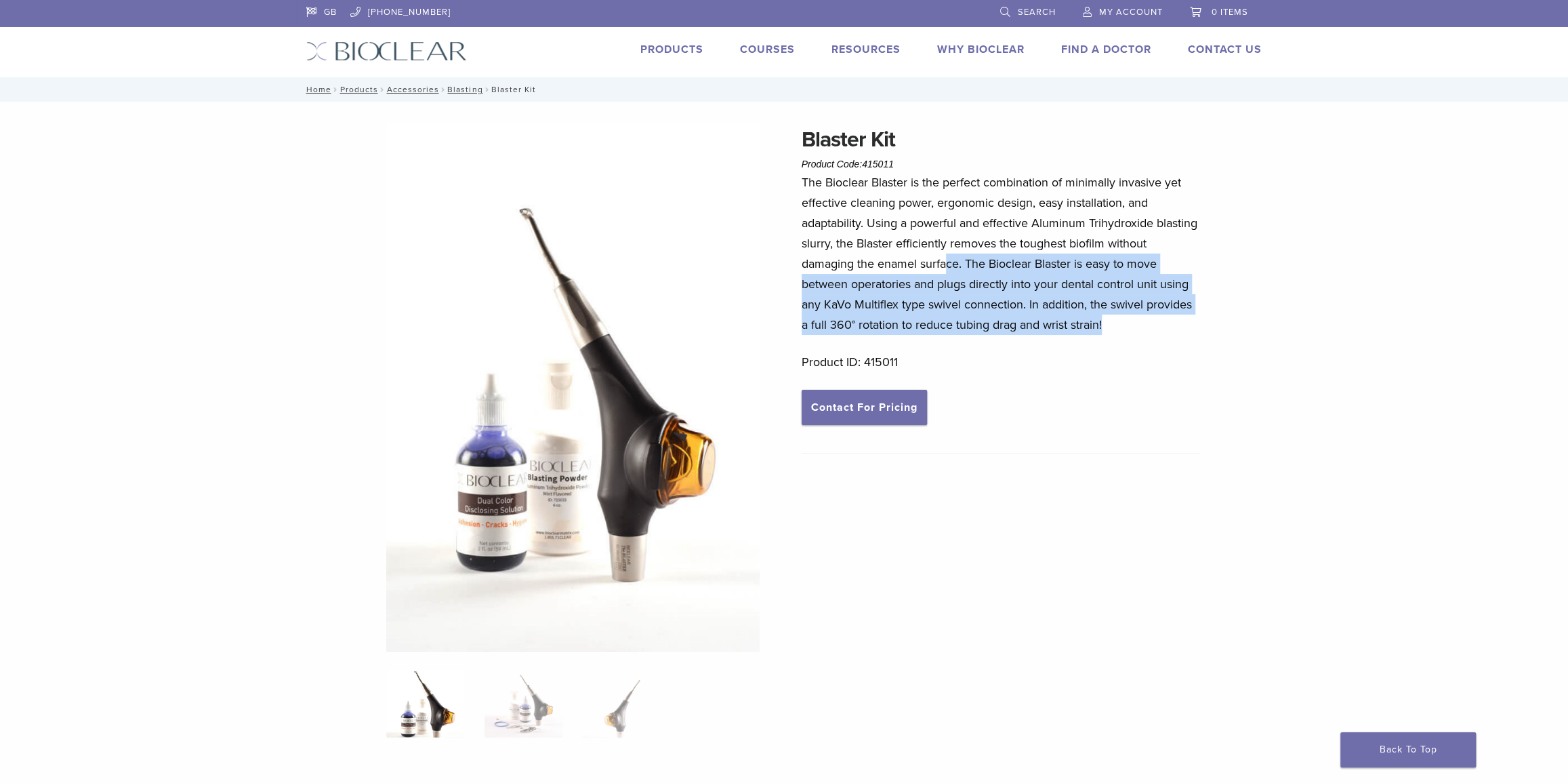
drag, startPoint x: 1077, startPoint y: 312, endPoint x: 923, endPoint y: 268, distance: 160.2
click at [923, 268] on p "The Bioclear Blaster is the perfect combination of minimally invasive yet effec…" at bounding box center [1000, 253] width 399 height 163
drag, startPoint x: 853, startPoint y: 267, endPoint x: 1104, endPoint y: 320, distance: 256.5
click at [1104, 320] on p "The Bioclear Blaster is the perfect combination of minimally invasive yet effec…" at bounding box center [1000, 253] width 399 height 163
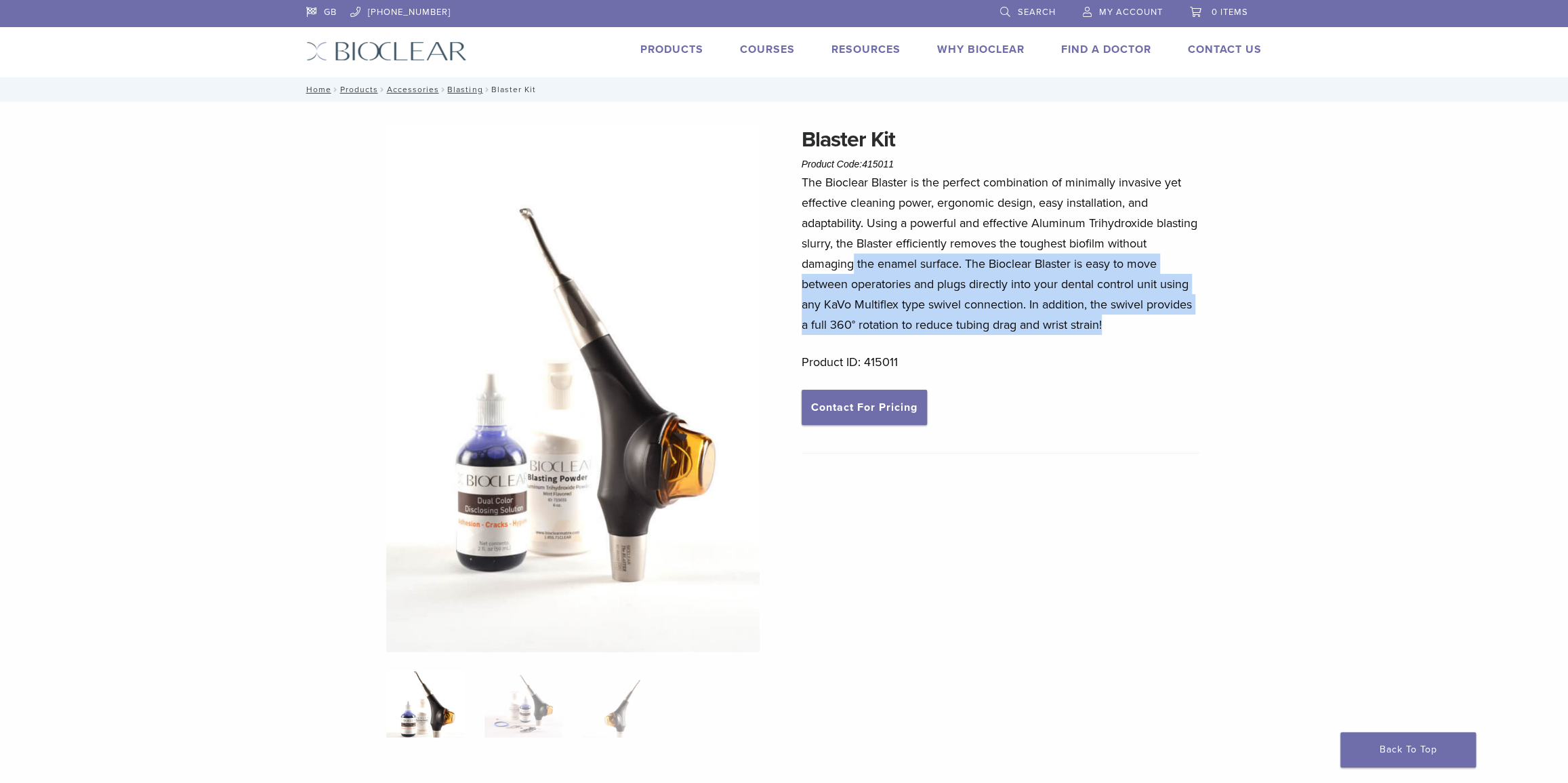
click at [1104, 320] on p "The Bioclear Blaster is the perfect combination of minimally invasive yet effec…" at bounding box center [1000, 253] width 399 height 163
drag, startPoint x: 1100, startPoint y: 325, endPoint x: 964, endPoint y: 284, distance: 142.0
click at [964, 284] on p "The Bioclear Blaster is the perfect combination of minimally invasive yet effec…" at bounding box center [1000, 253] width 399 height 163
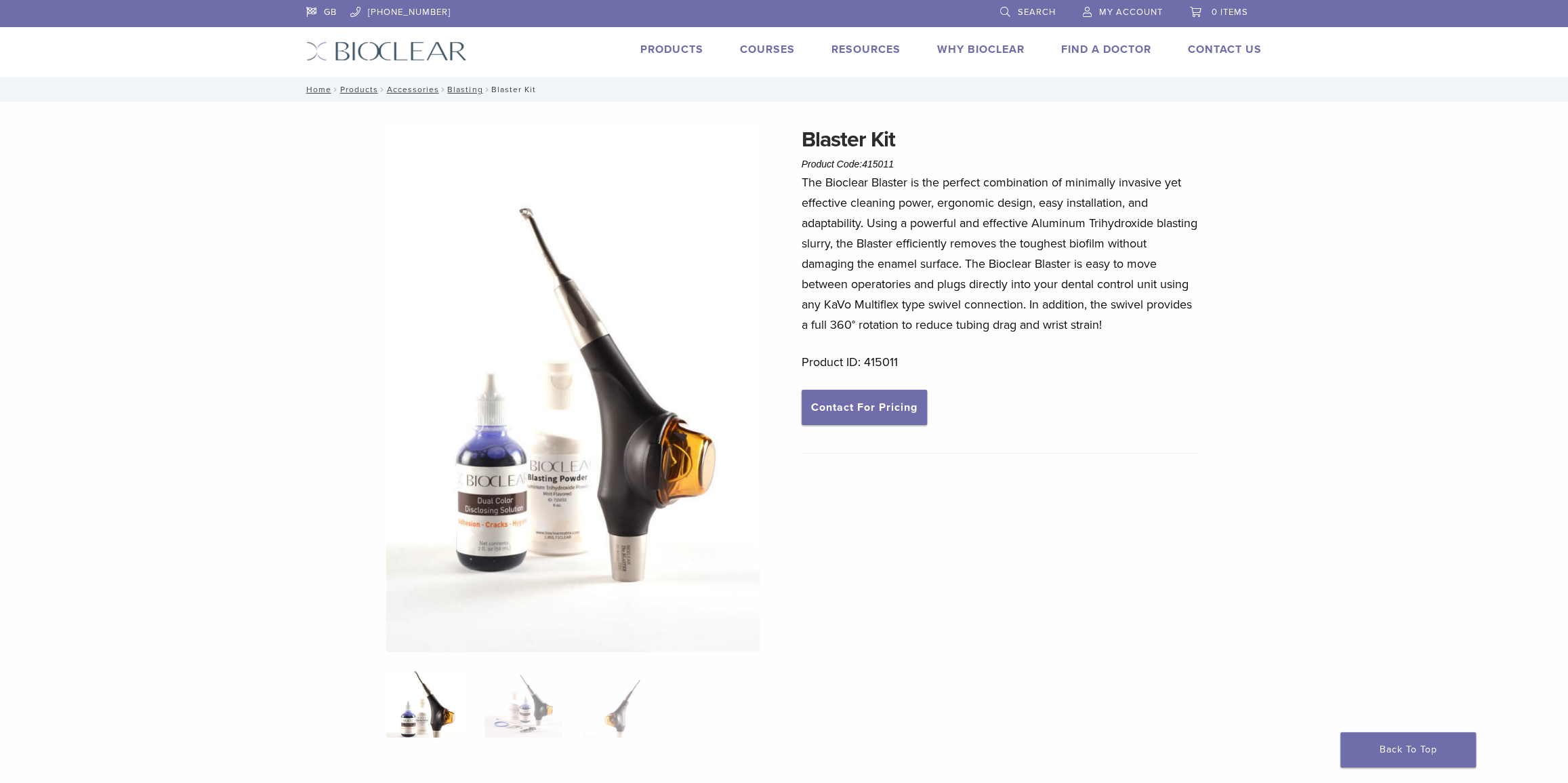
click at [964, 284] on p "The Bioclear Blaster is the perfect combination of minimally invasive yet effec…" at bounding box center [1000, 253] width 399 height 163
drag, startPoint x: 827, startPoint y: 325, endPoint x: 1096, endPoint y: 328, distance: 269.0
click at [1096, 328] on p "The Bioclear Blaster is the perfect combination of minimally invasive yet effec…" at bounding box center [1000, 253] width 399 height 163
click at [1116, 325] on p "The Bioclear Blaster is the perfect combination of minimally invasive yet effec…" at bounding box center [1000, 253] width 399 height 163
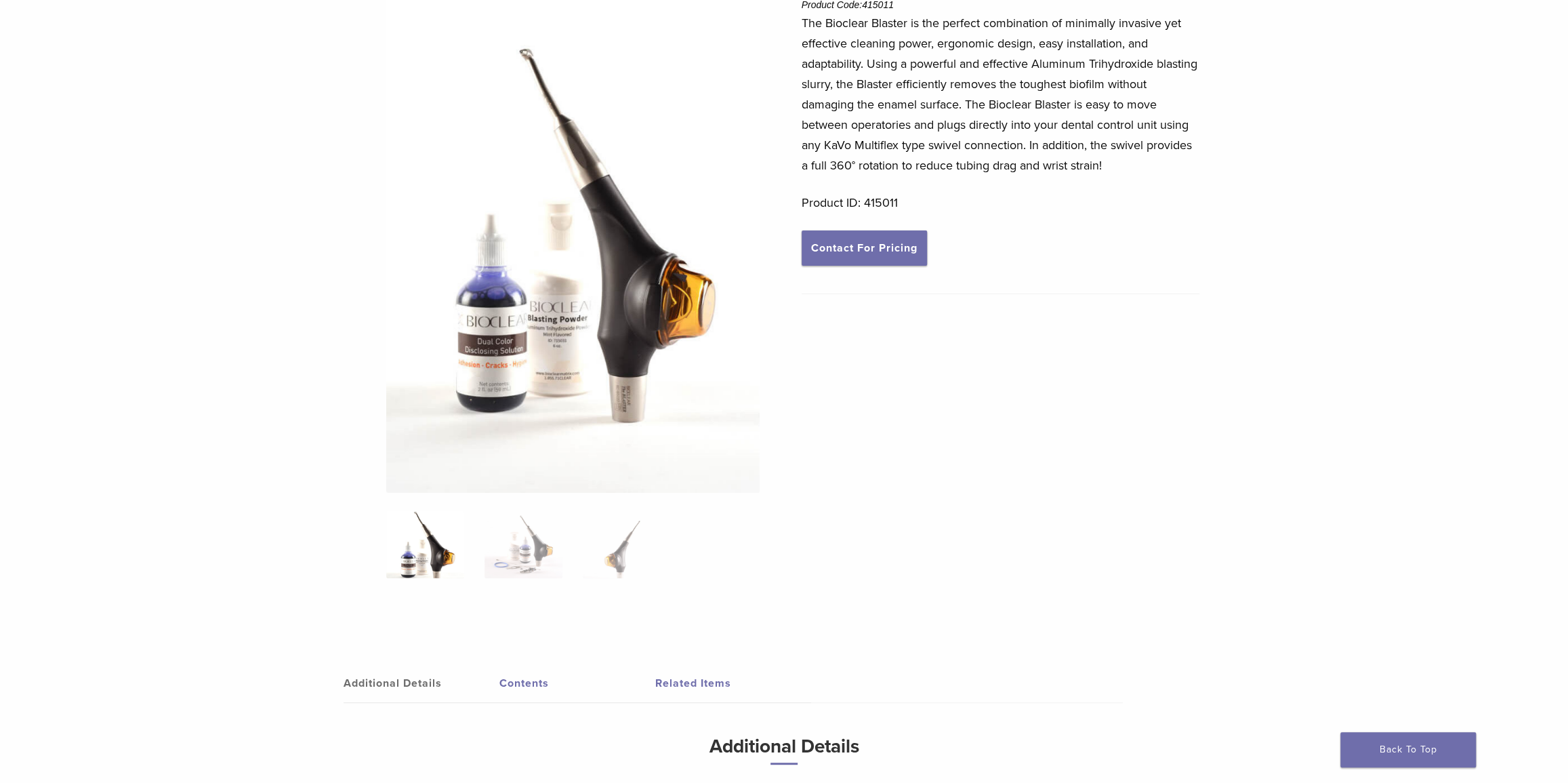
scroll to position [184, 0]
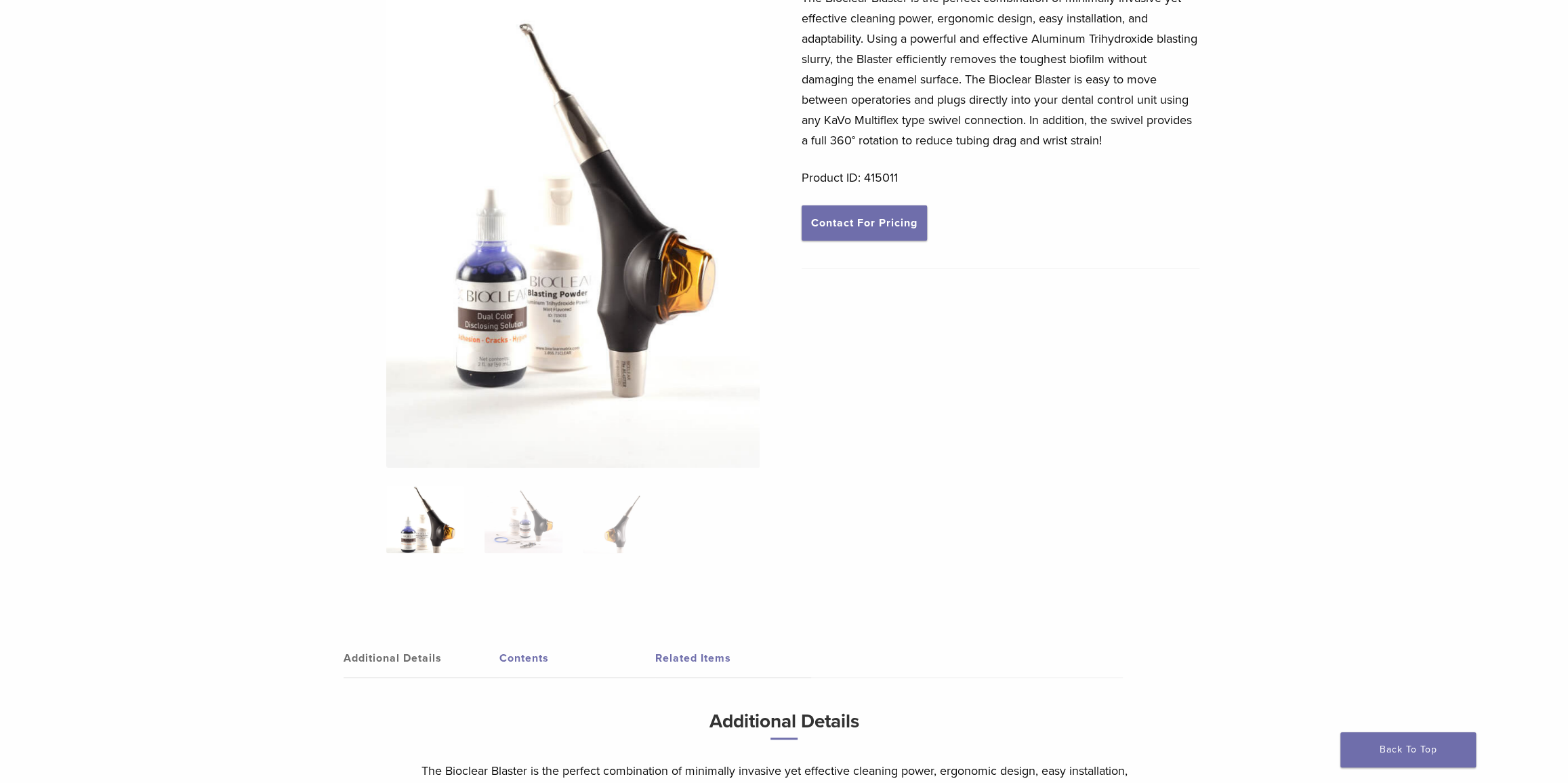
click at [615, 382] on img at bounding box center [573, 202] width 374 height 528
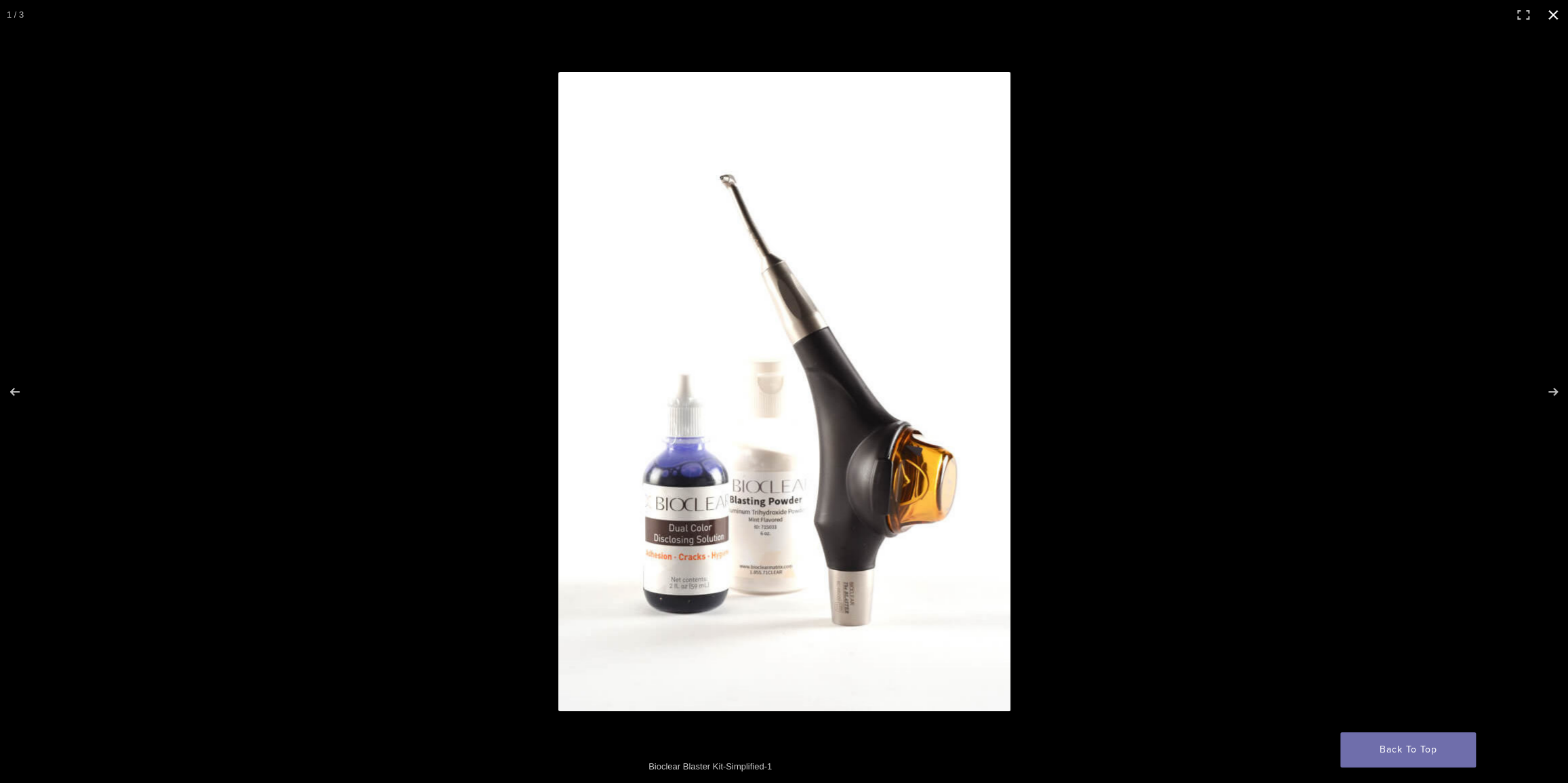
click at [1555, 11] on button "Close (Esc)" at bounding box center [1552, 14] width 30 height 30
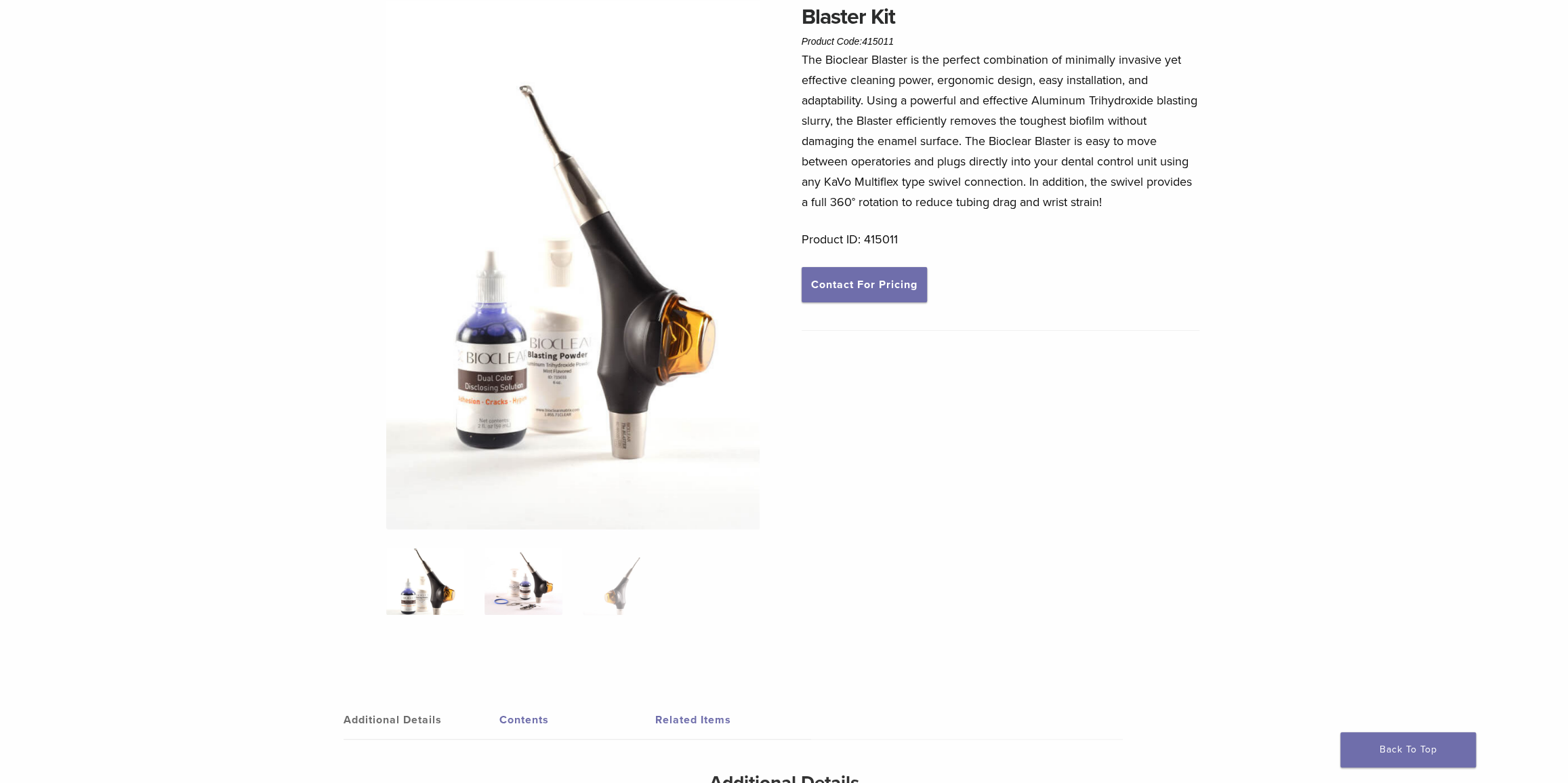
click at [530, 589] on img at bounding box center [523, 580] width 78 height 68
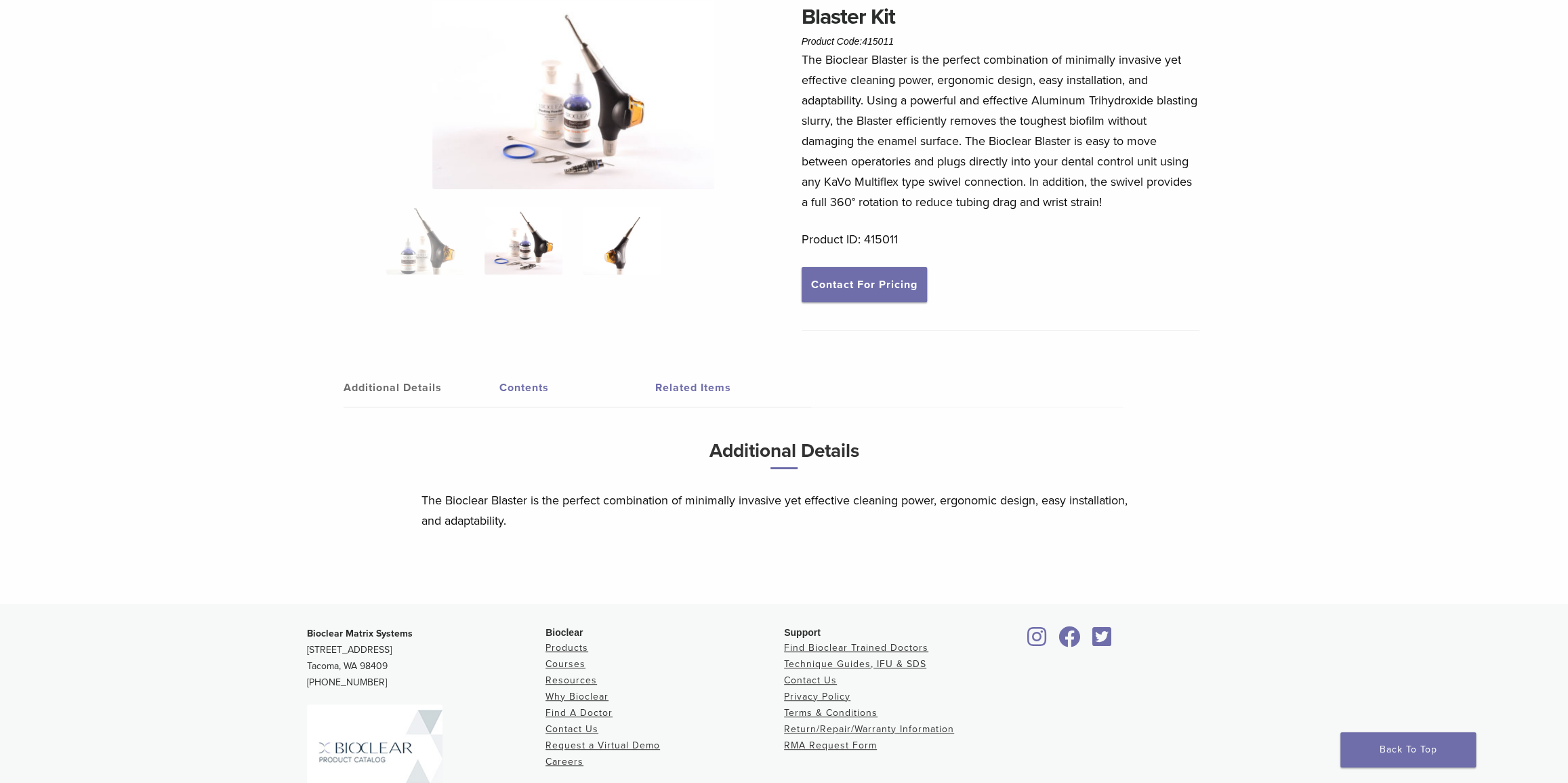
click at [622, 249] on img at bounding box center [622, 240] width 78 height 68
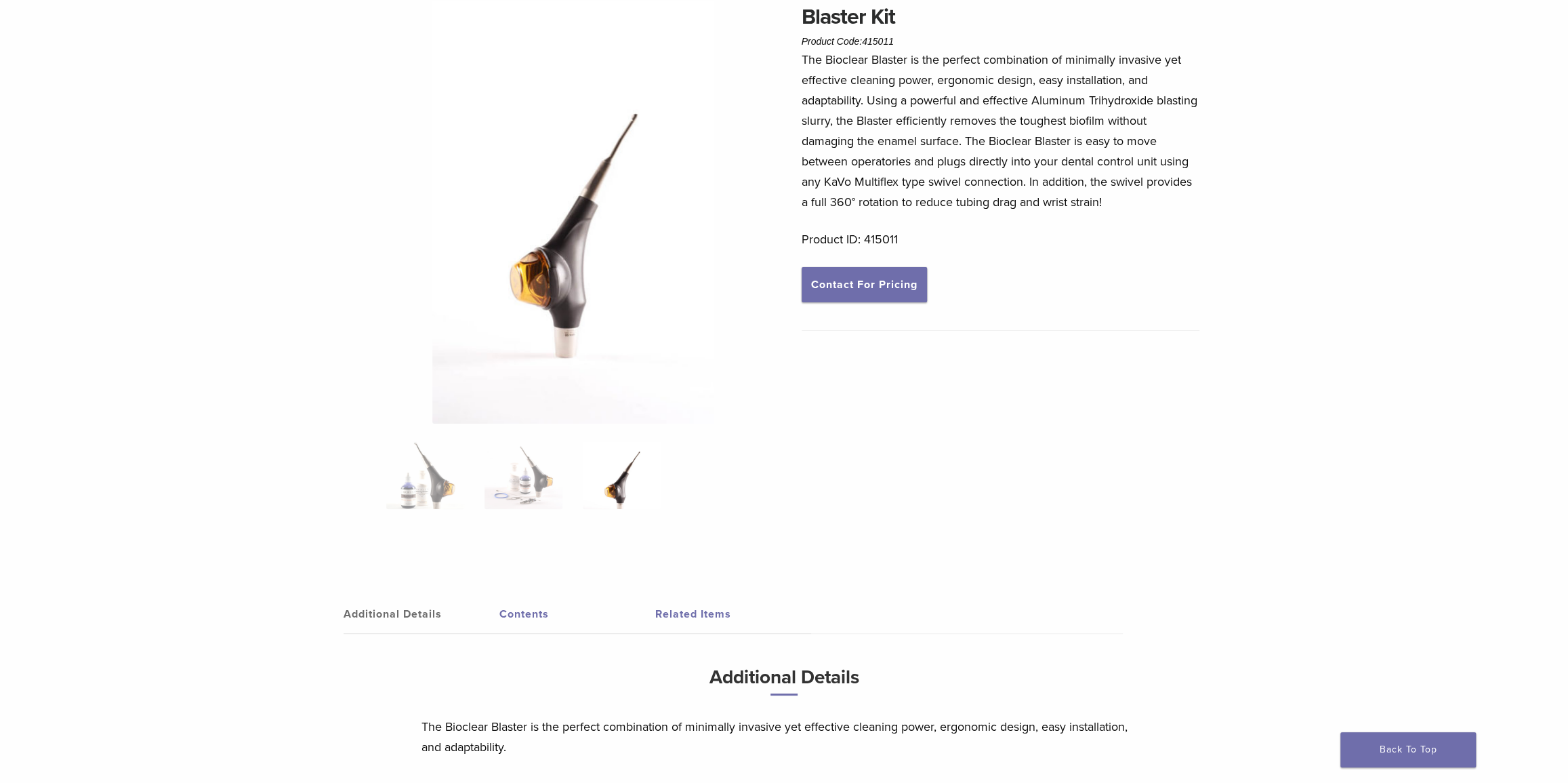
click at [564, 304] on img at bounding box center [572, 212] width 282 height 423
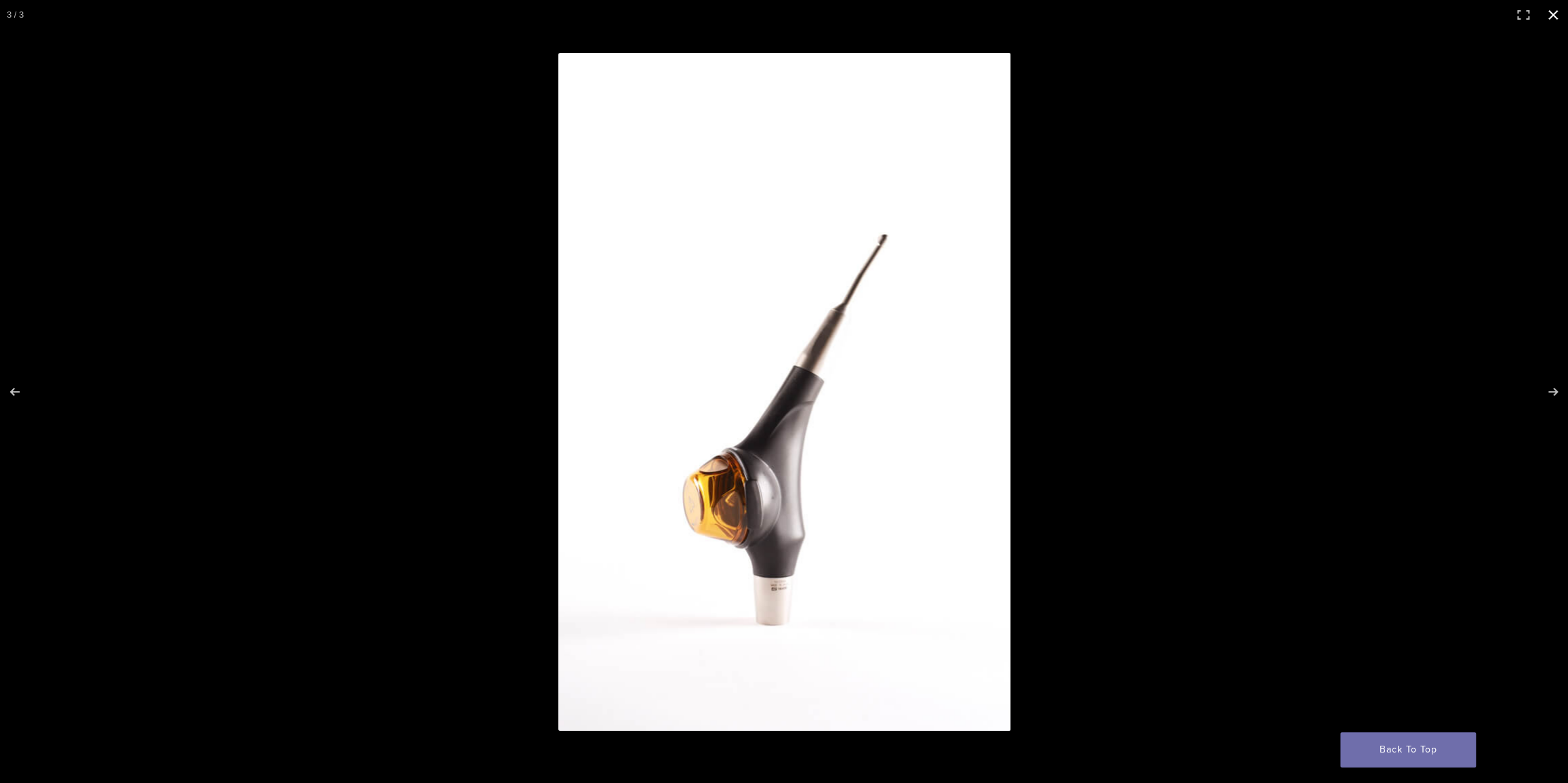
click at [1556, 12] on button "Close (Esc)" at bounding box center [1552, 14] width 30 height 30
